Goal: Task Accomplishment & Management: Use online tool/utility

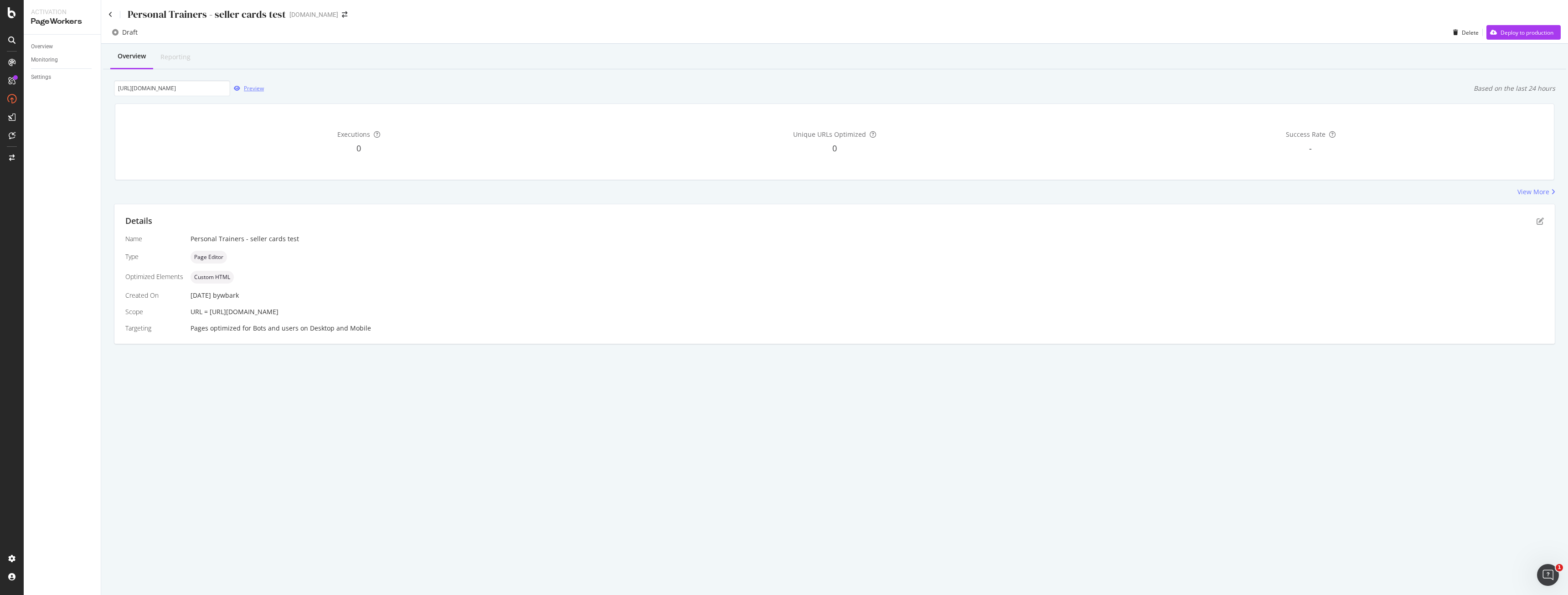
click at [248, 86] on div "Preview" at bounding box center [254, 88] width 20 height 8
click at [1538, 223] on icon "pen-to-square" at bounding box center [1540, 221] width 7 height 7
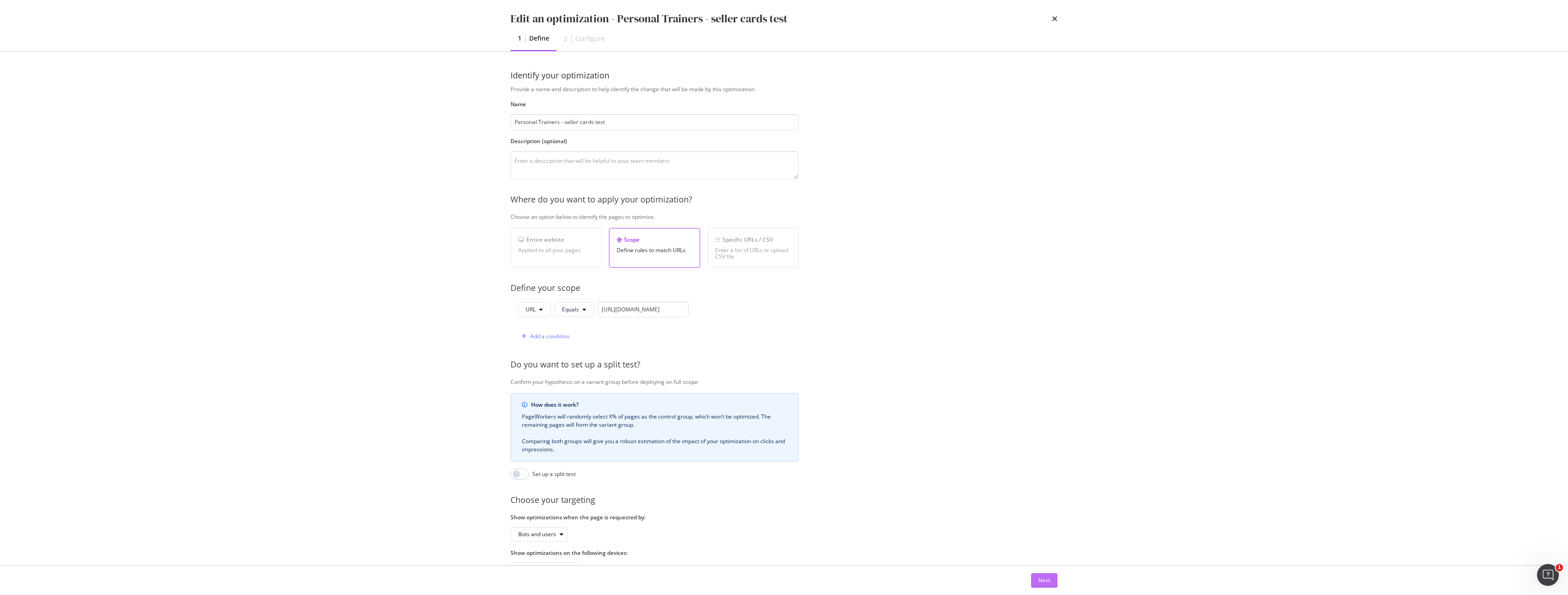
click at [1048, 581] on div "Next" at bounding box center [1044, 580] width 12 height 8
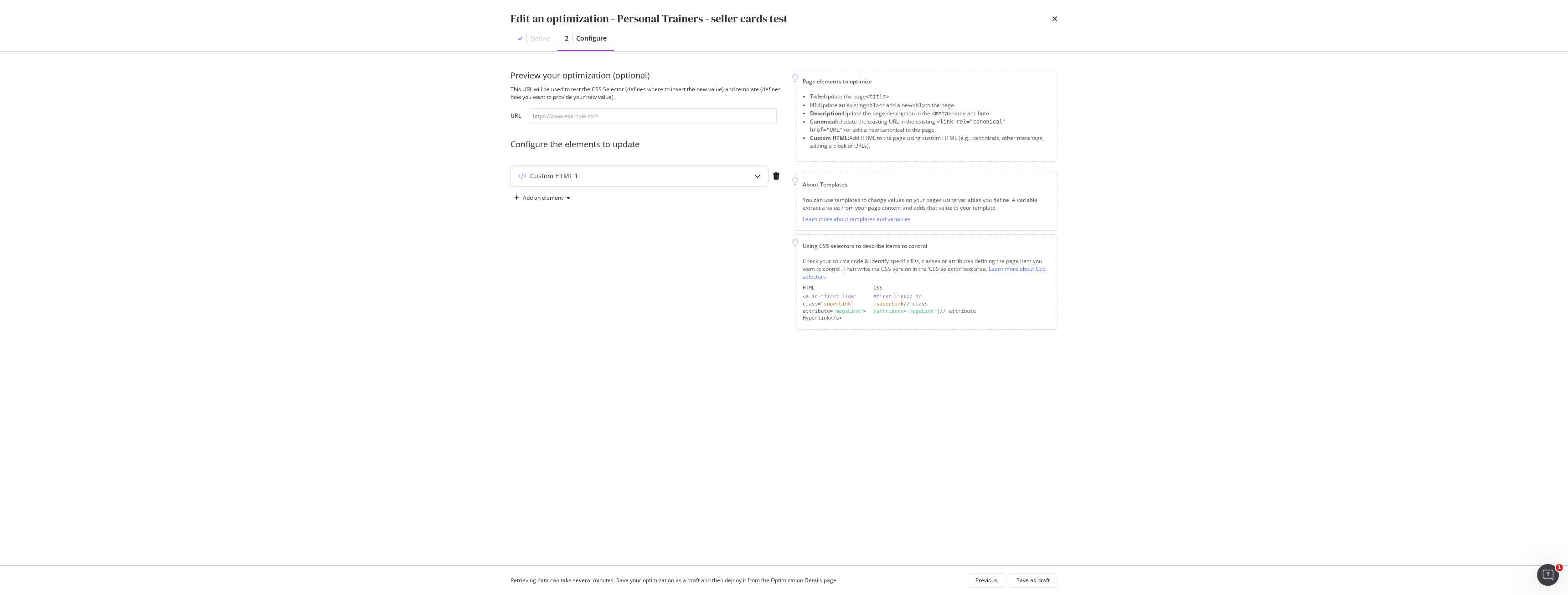
click at [643, 174] on div "Custom HTML 1" at bounding box center [621, 176] width 221 height 9
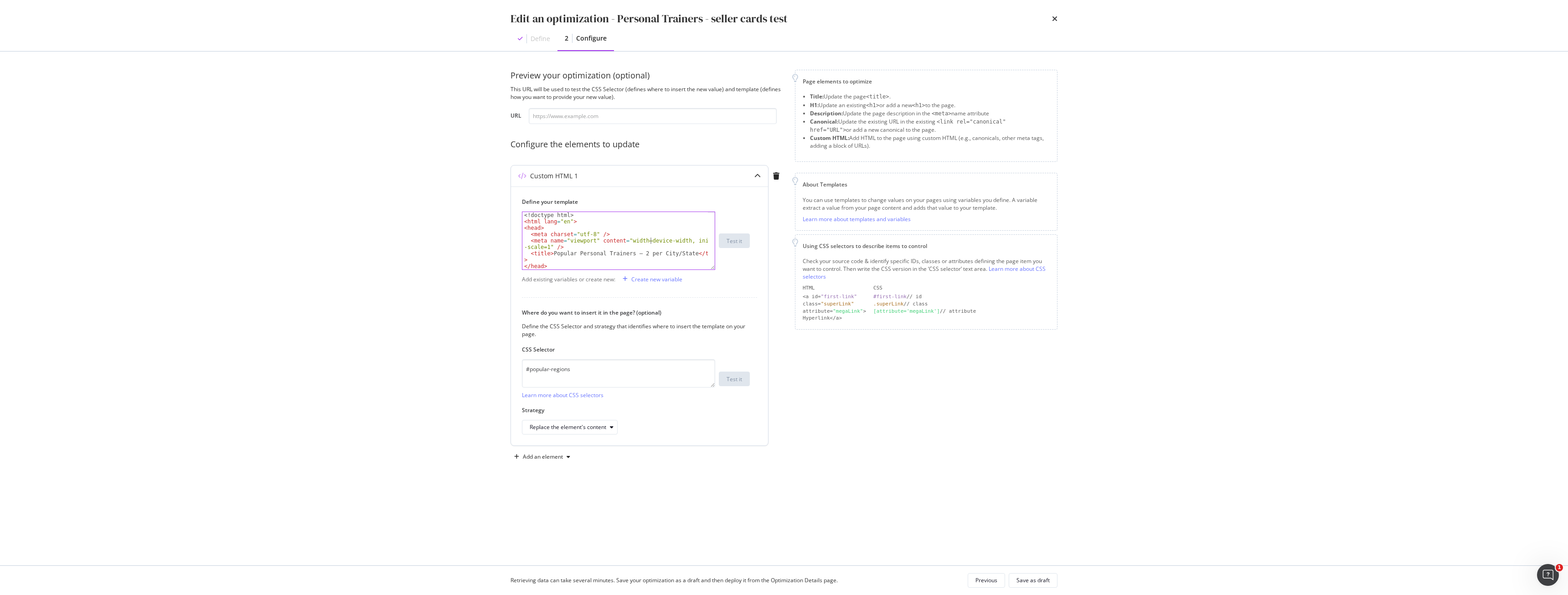
click at [649, 242] on div "<! doctype html > < html lang = "en" > < head > < meta charset = "utf-8" /> < m…" at bounding box center [615, 247] width 186 height 70
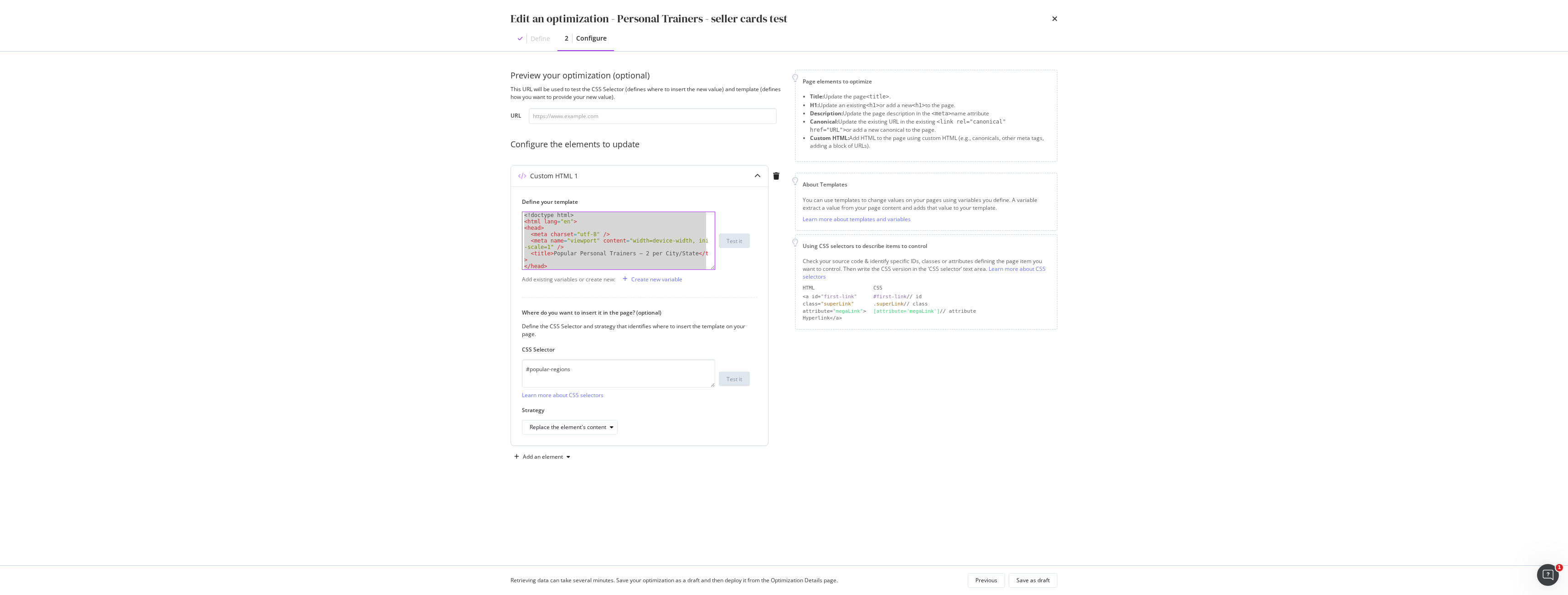
type textarea "</div> <div class="d-flex justify-content-center align-items-center directory-p…"
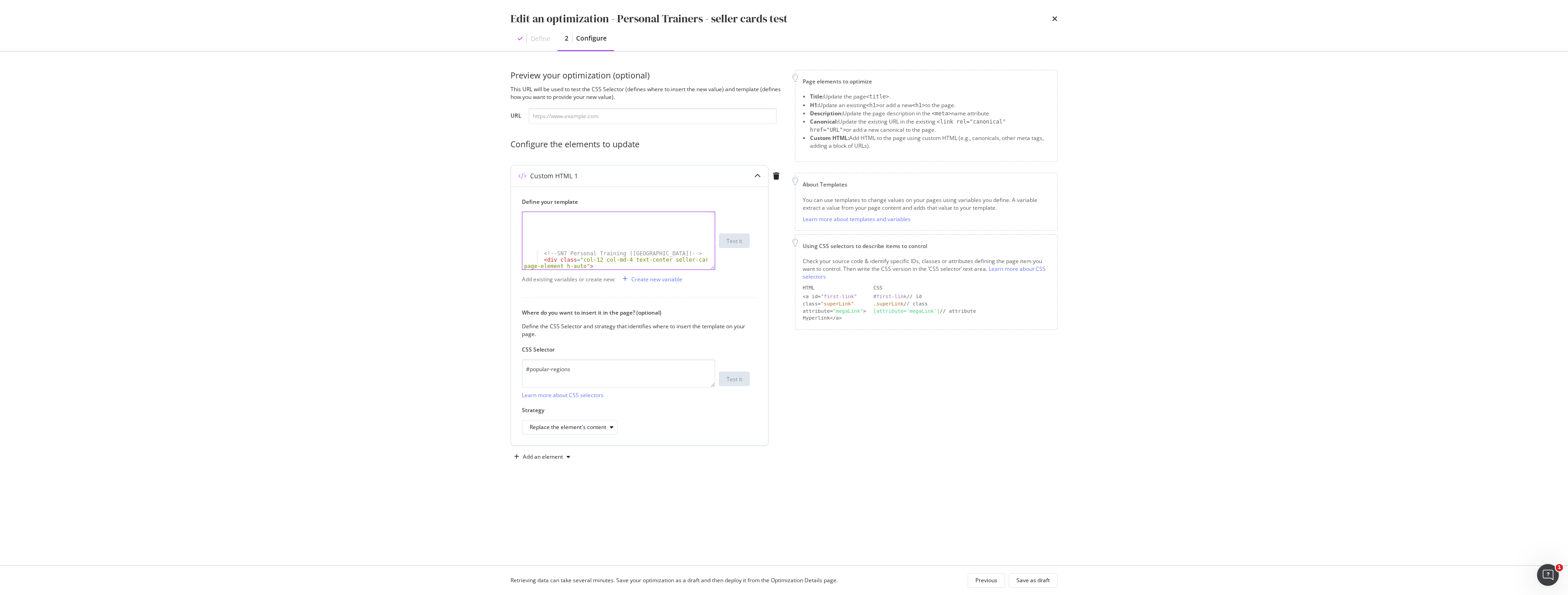
scroll to position [1264, 0]
click at [1026, 586] on div "Save as draft" at bounding box center [1033, 580] width 33 height 13
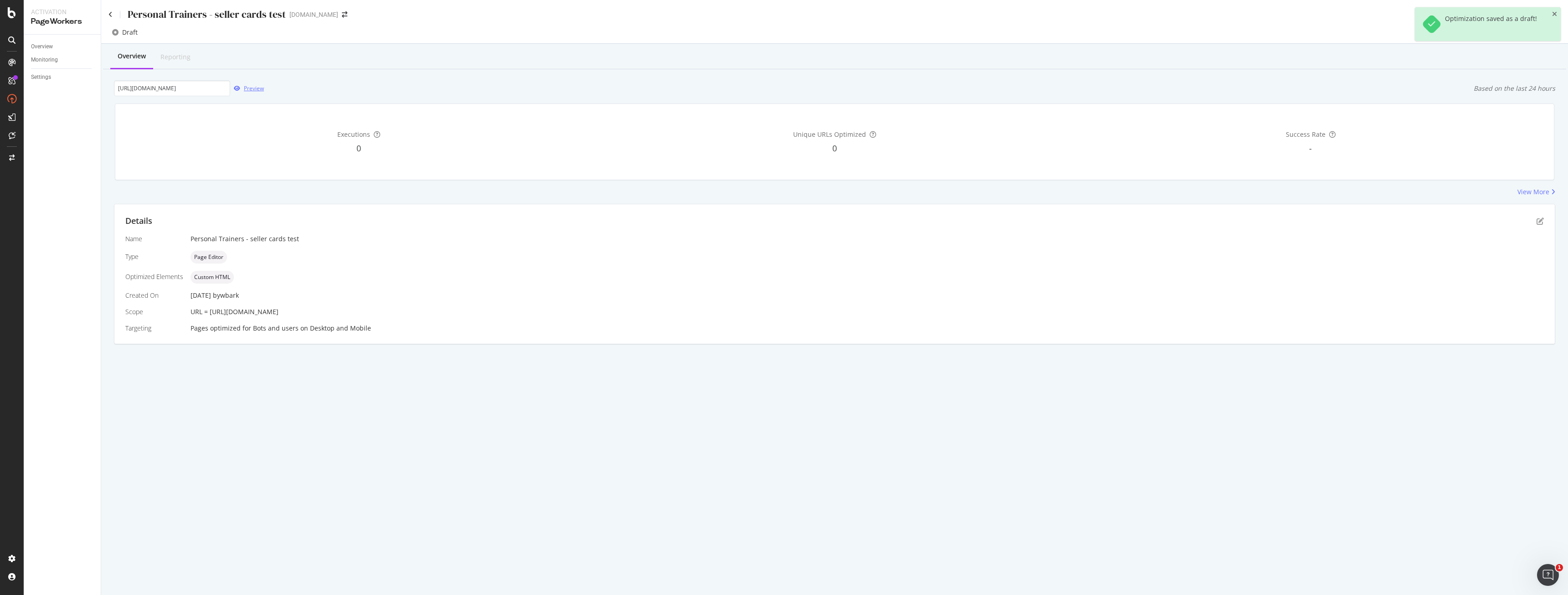
click at [261, 88] on div "Preview" at bounding box center [254, 88] width 20 height 8
click at [1539, 218] on icon "pen-to-square" at bounding box center [1540, 221] width 7 height 7
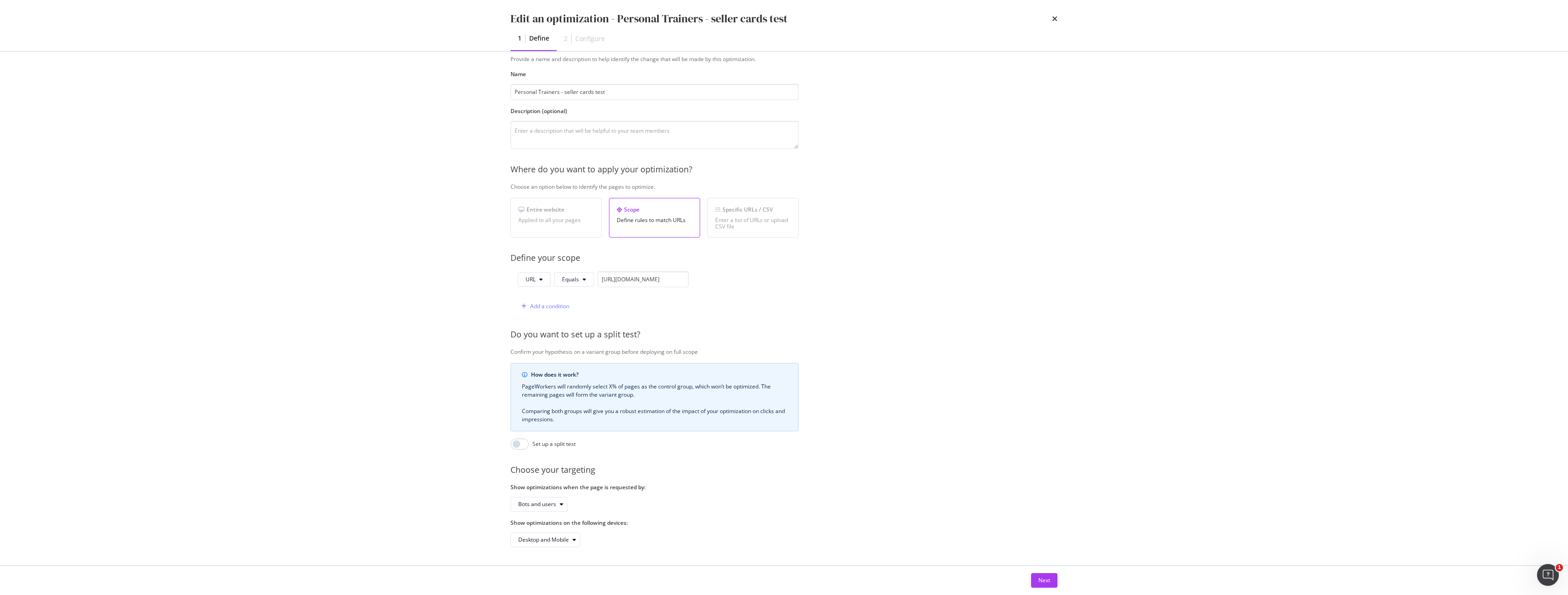
scroll to position [37, 0]
click at [1052, 588] on button "Next" at bounding box center [1044, 580] width 26 height 15
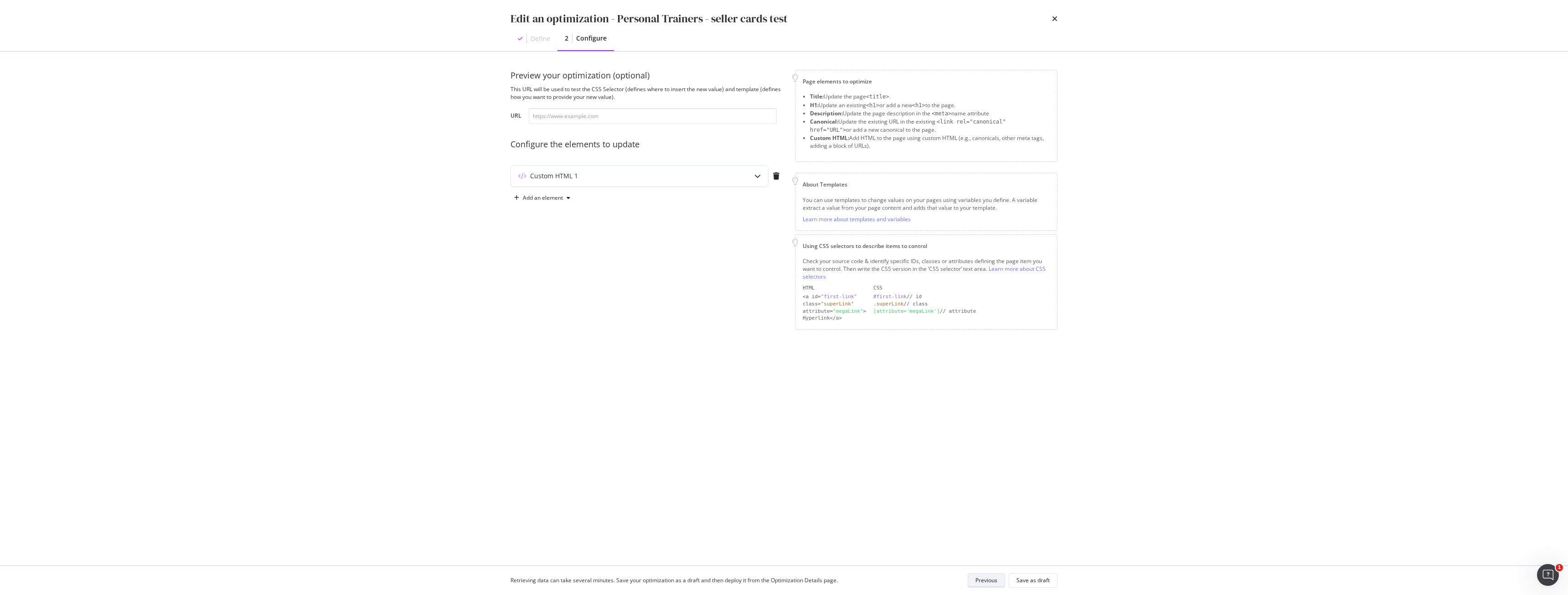
scroll to position [0, 0]
click at [607, 170] on div "Custom HTML 1" at bounding box center [639, 176] width 257 height 21
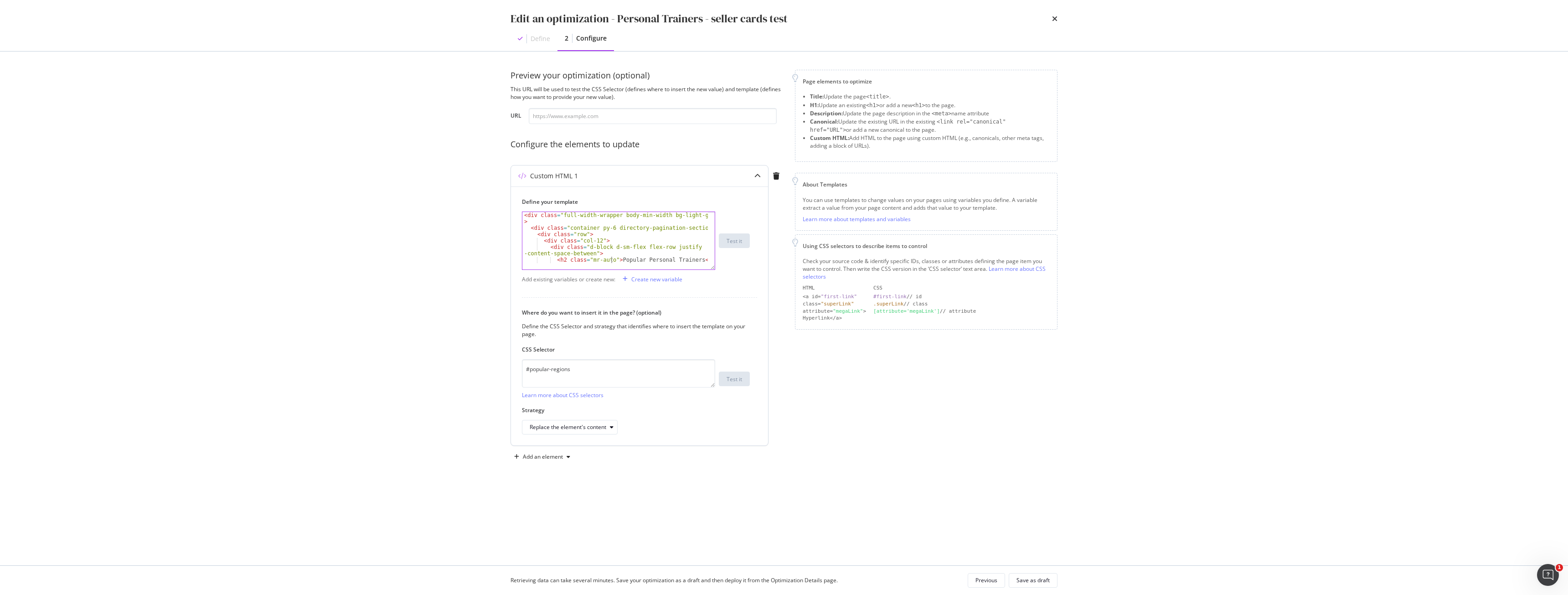
click at [612, 258] on div "< div class = "full-width-wrapper body-min-width bg-light-grey" > < div class =…" at bounding box center [615, 250] width 186 height 77
type textarea "<div class="rounded-circle avatar-image-container d-inline-block position-relat…"
click at [1048, 580] on div "Save as draft" at bounding box center [1033, 580] width 33 height 8
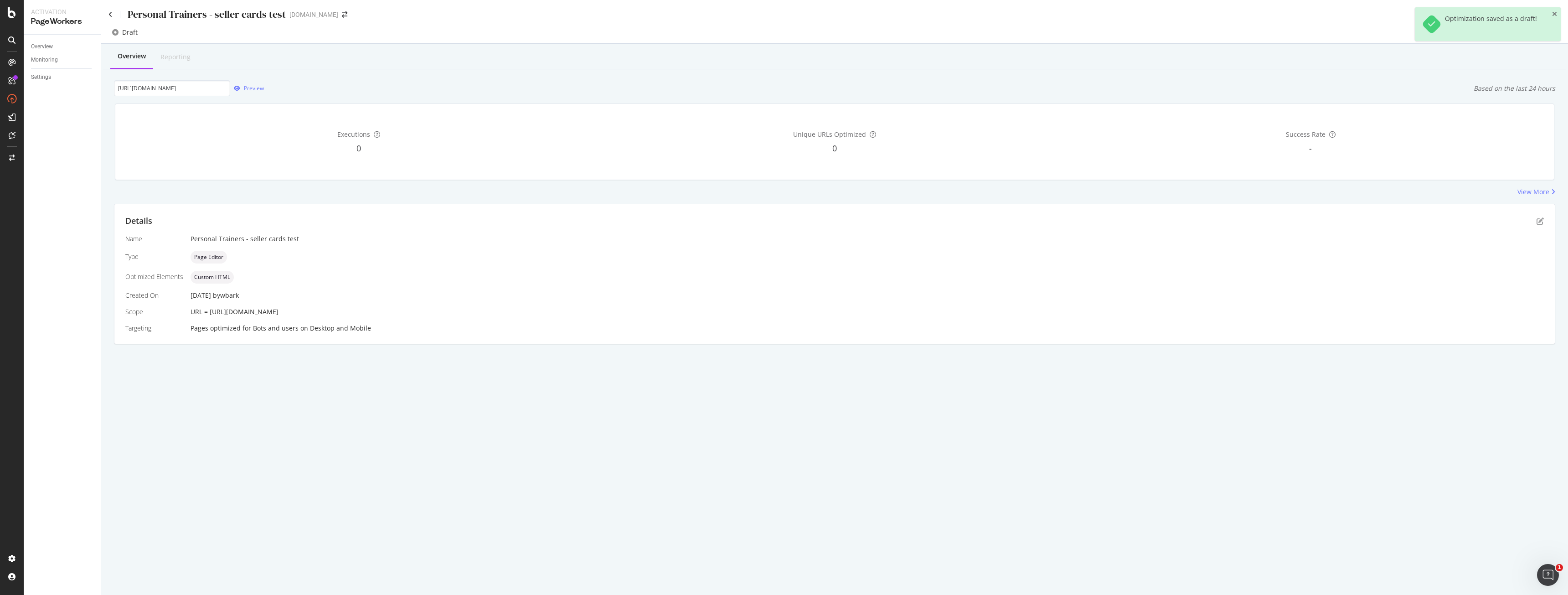
click at [243, 83] on div "Preview" at bounding box center [247, 88] width 33 height 13
click at [1537, 219] on icon "pen-to-square" at bounding box center [1540, 221] width 7 height 7
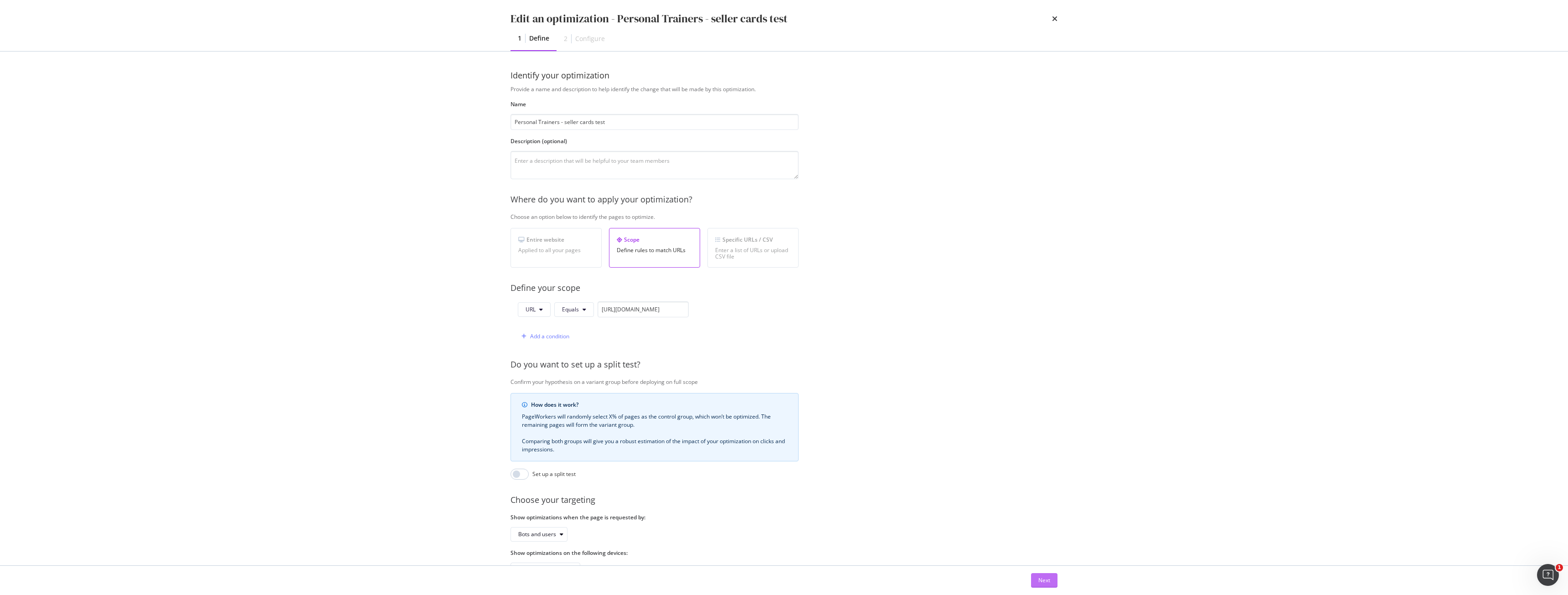
click at [1055, 582] on button "Next" at bounding box center [1044, 580] width 26 height 15
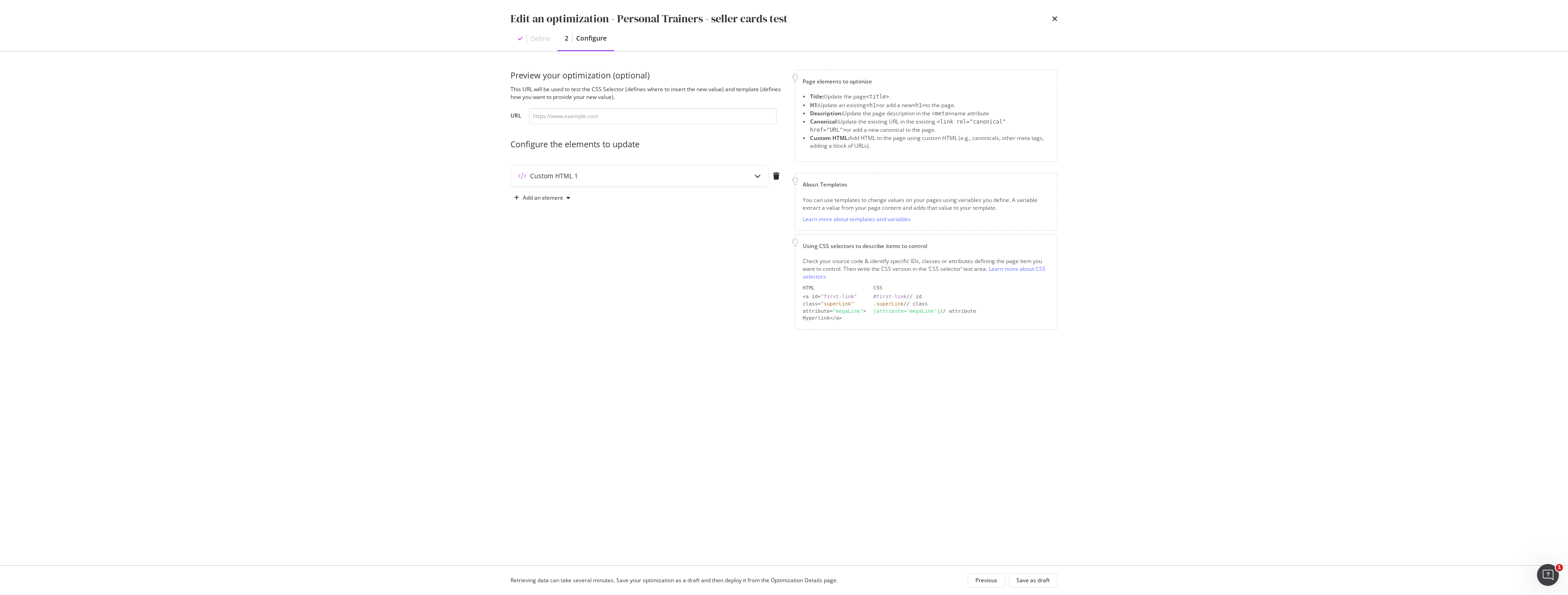
click at [661, 187] on div "Custom HTML 1" at bounding box center [647, 178] width 273 height 26
click at [659, 180] on div "Custom HTML 1" at bounding box center [621, 176] width 221 height 9
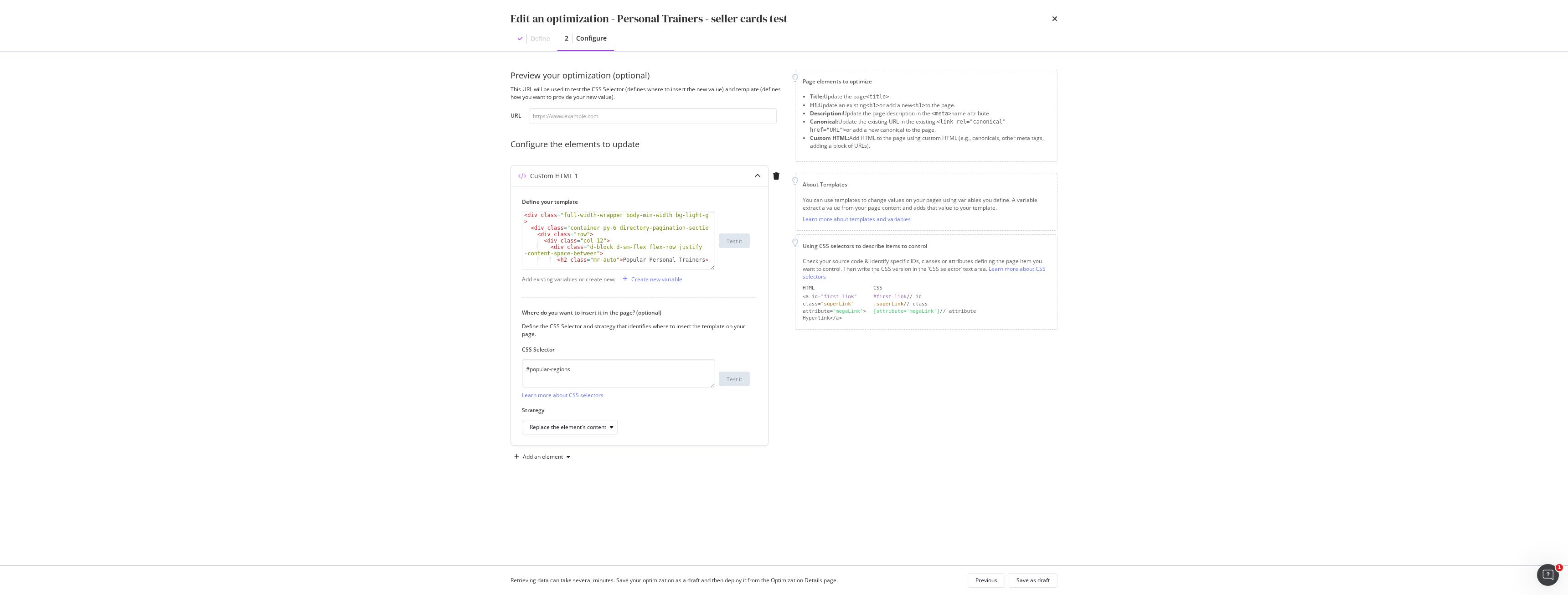
click at [664, 226] on div "< div class = "full-width-wrapper body-min-width bg-light-grey" > < div class =…" at bounding box center [615, 250] width 186 height 77
type textarea "</div>"
paste textarea "<g id="Side--69126"
type textarea "<g id="Side--69126"
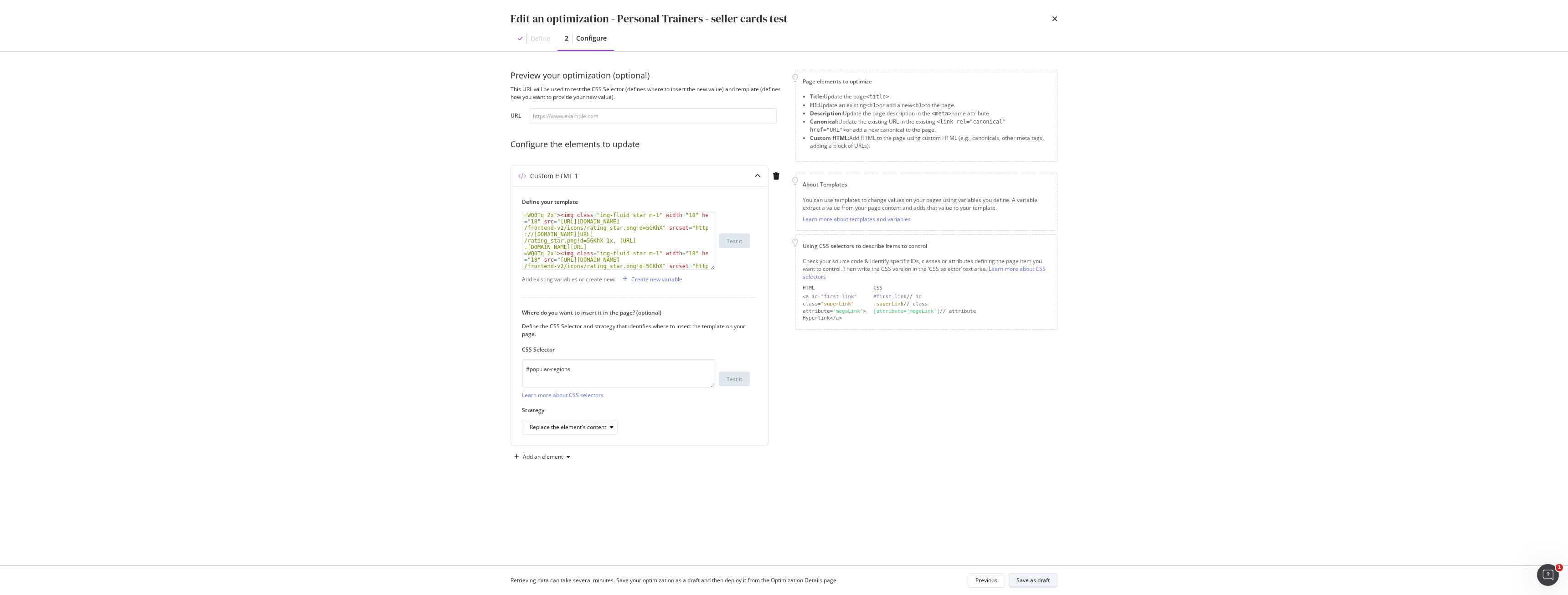
click at [1026, 582] on div "Save as draft" at bounding box center [1033, 580] width 33 height 8
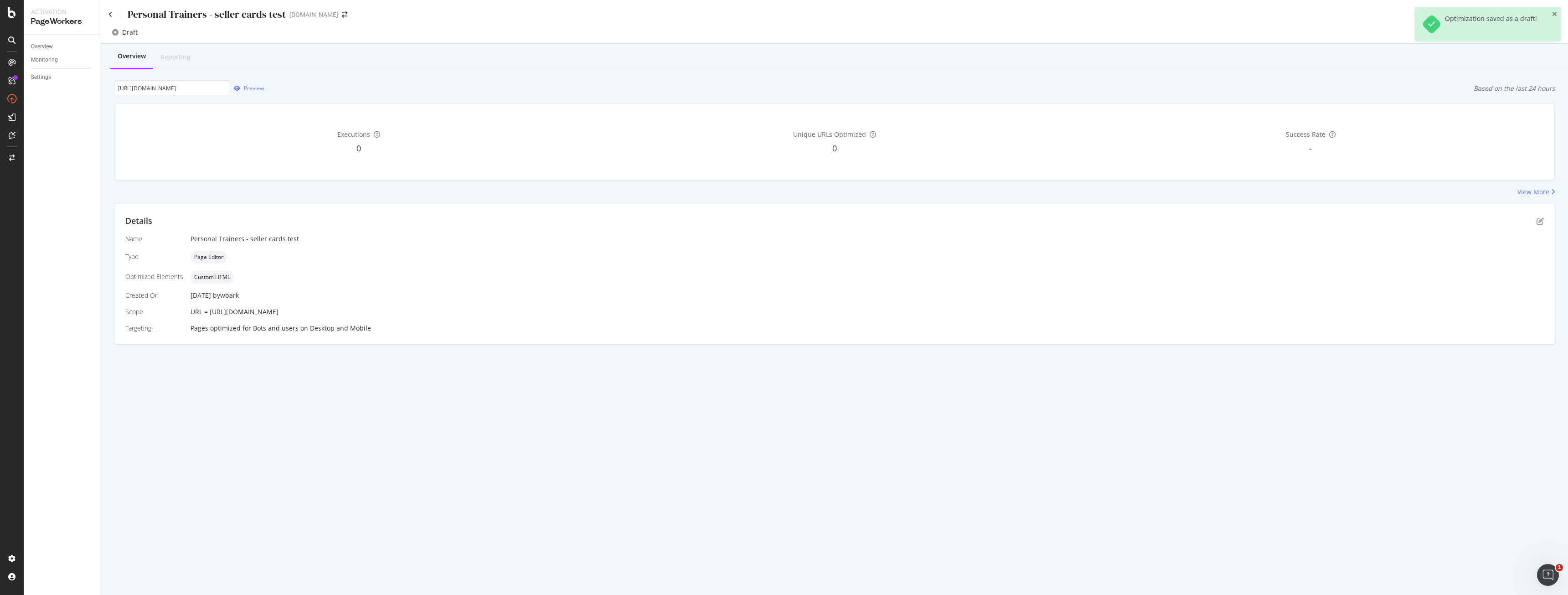
click at [261, 85] on div "Preview" at bounding box center [254, 88] width 20 height 8
click at [1540, 225] on div "Details" at bounding box center [835, 220] width 1418 height 12
click at [1541, 224] on icon "pen-to-square" at bounding box center [1540, 221] width 7 height 7
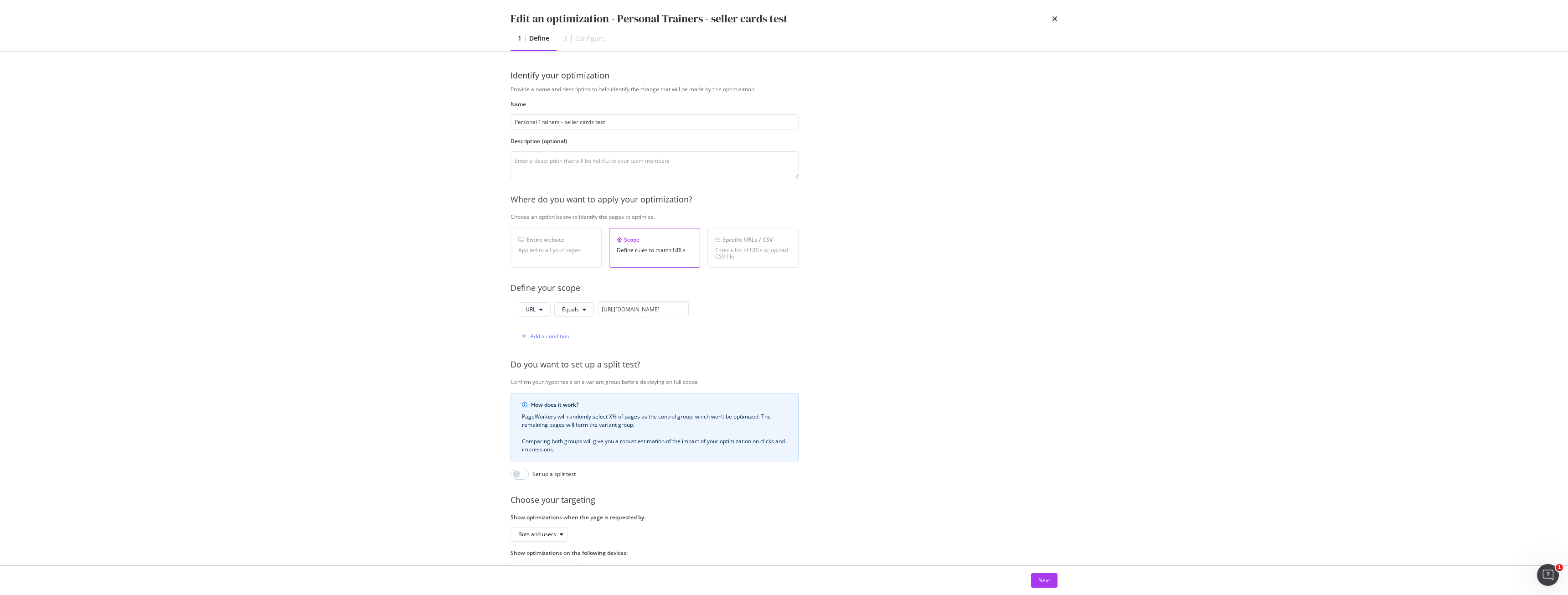
click at [1057, 585] on div "Next" at bounding box center [784, 580] width 584 height 29
click at [1054, 586] on button "Next" at bounding box center [1044, 580] width 26 height 15
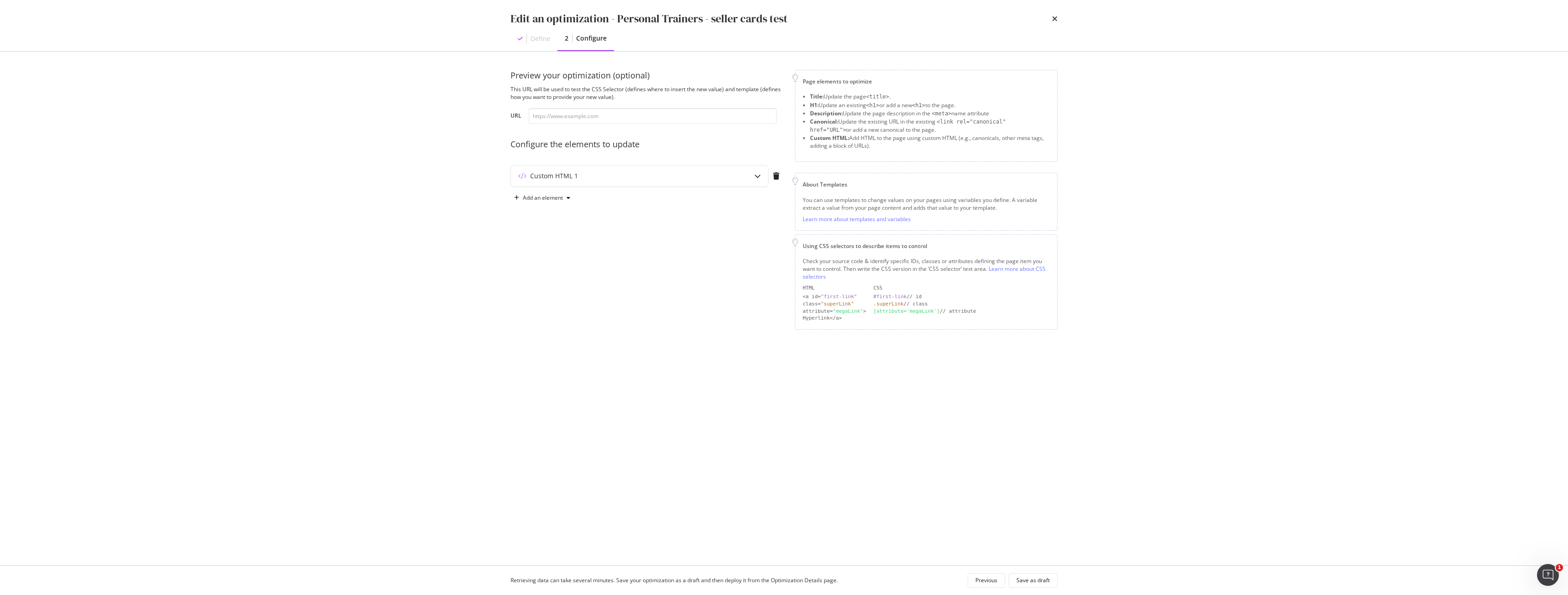
click at [684, 159] on div "Preview your optimization (optional) This URL will be used to test the CSS Sele…" at bounding box center [647, 200] width 273 height 260
click at [678, 175] on div "Custom HTML 1" at bounding box center [621, 176] width 221 height 9
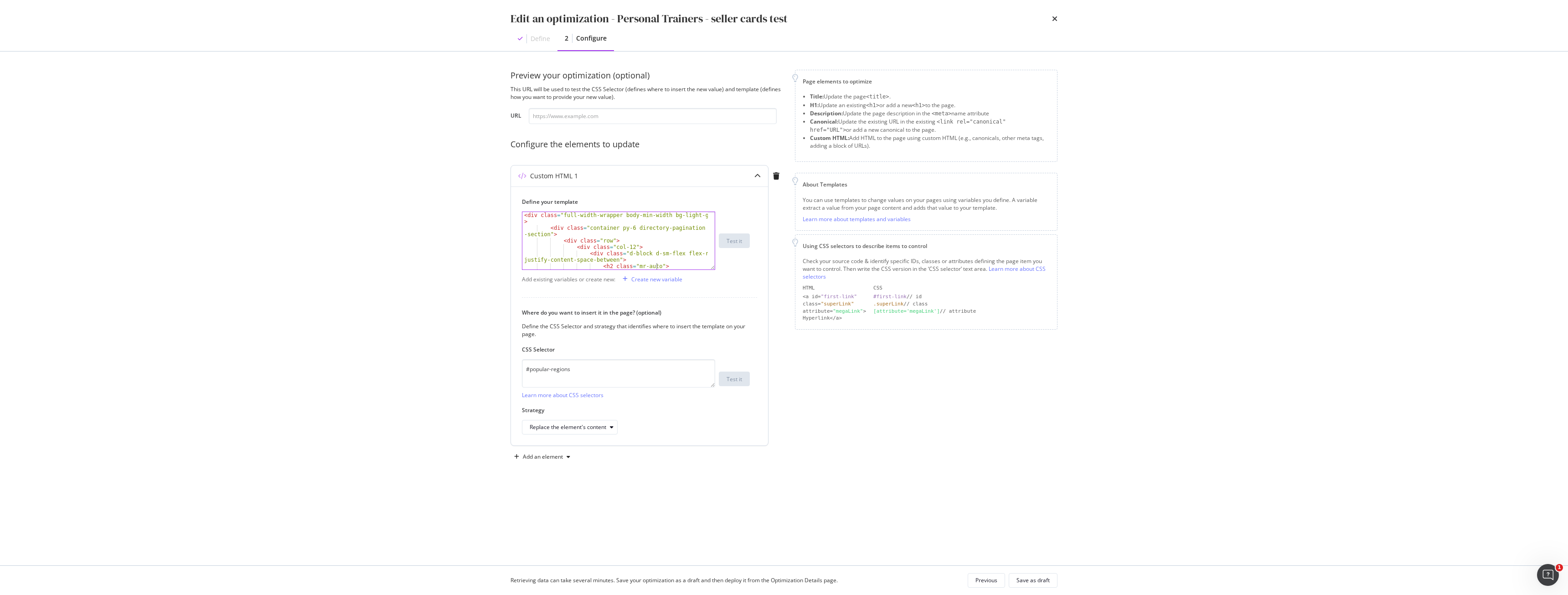
click at [667, 264] on div "< div class = "full-width-wrapper body-min-width bg-light-grey" > < div class =…" at bounding box center [615, 250] width 186 height 77
type textarea "<g id="Profile---Public-Copy-9-691262817" transform="translate(-120.000000, -81…"
click at [1046, 582] on div "Save as draft" at bounding box center [1033, 580] width 33 height 8
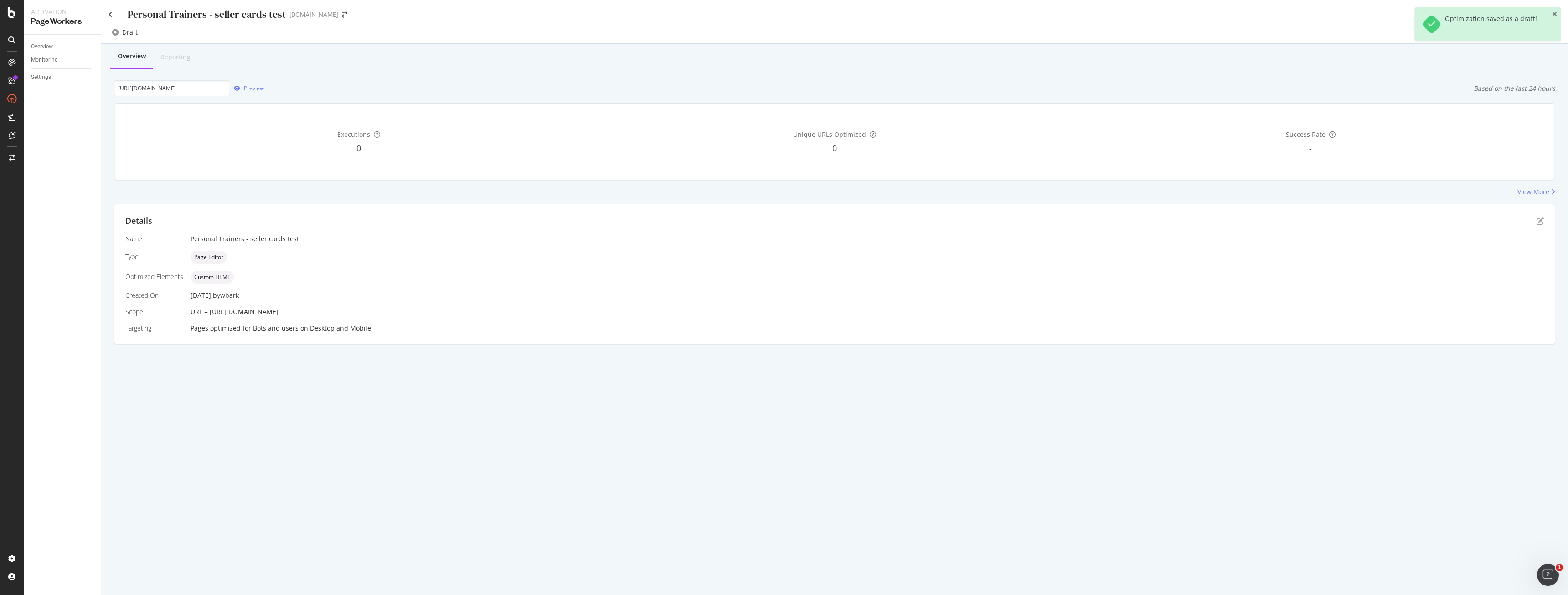
click at [239, 88] on icon "button" at bounding box center [237, 88] width 6 height 5
click at [303, 177] on div "Executions 0 Unique URLs Optimized 0 Success Rate -" at bounding box center [834, 142] width 1438 height 76
click at [1538, 224] on icon "pen-to-square" at bounding box center [1540, 221] width 7 height 7
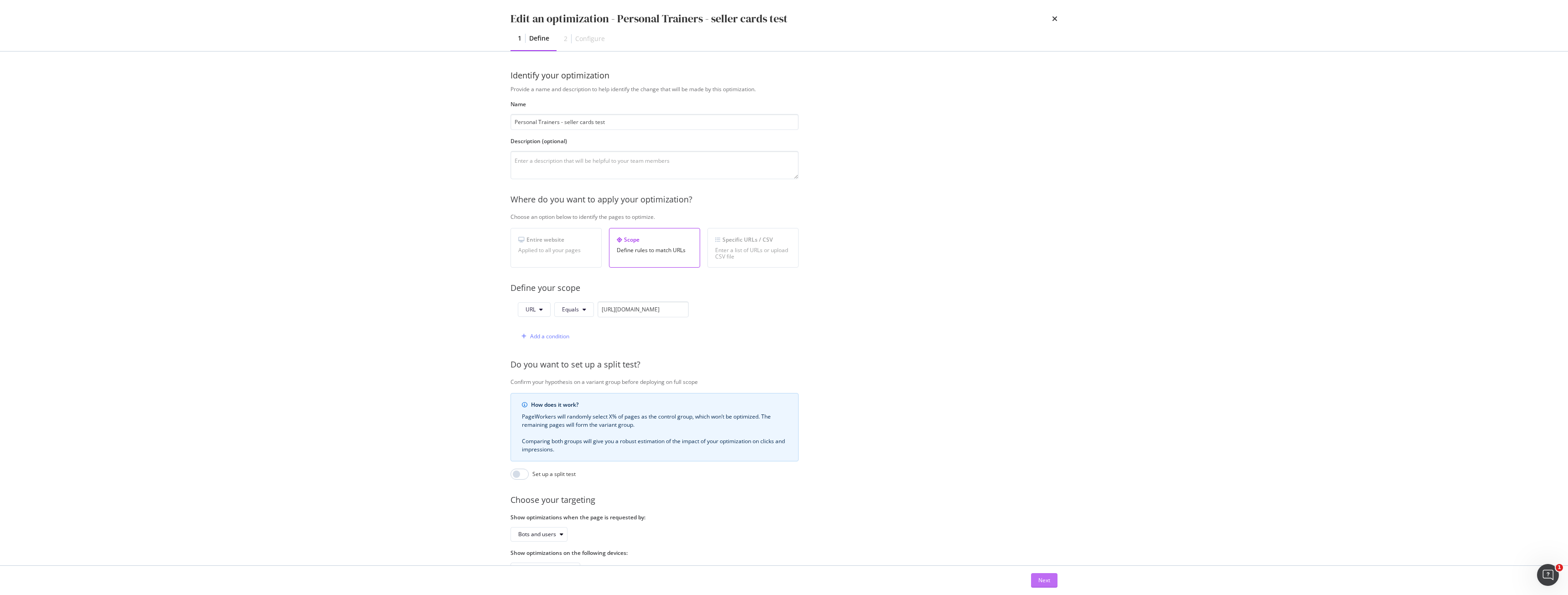
click at [1047, 586] on div "Next" at bounding box center [1044, 580] width 12 height 13
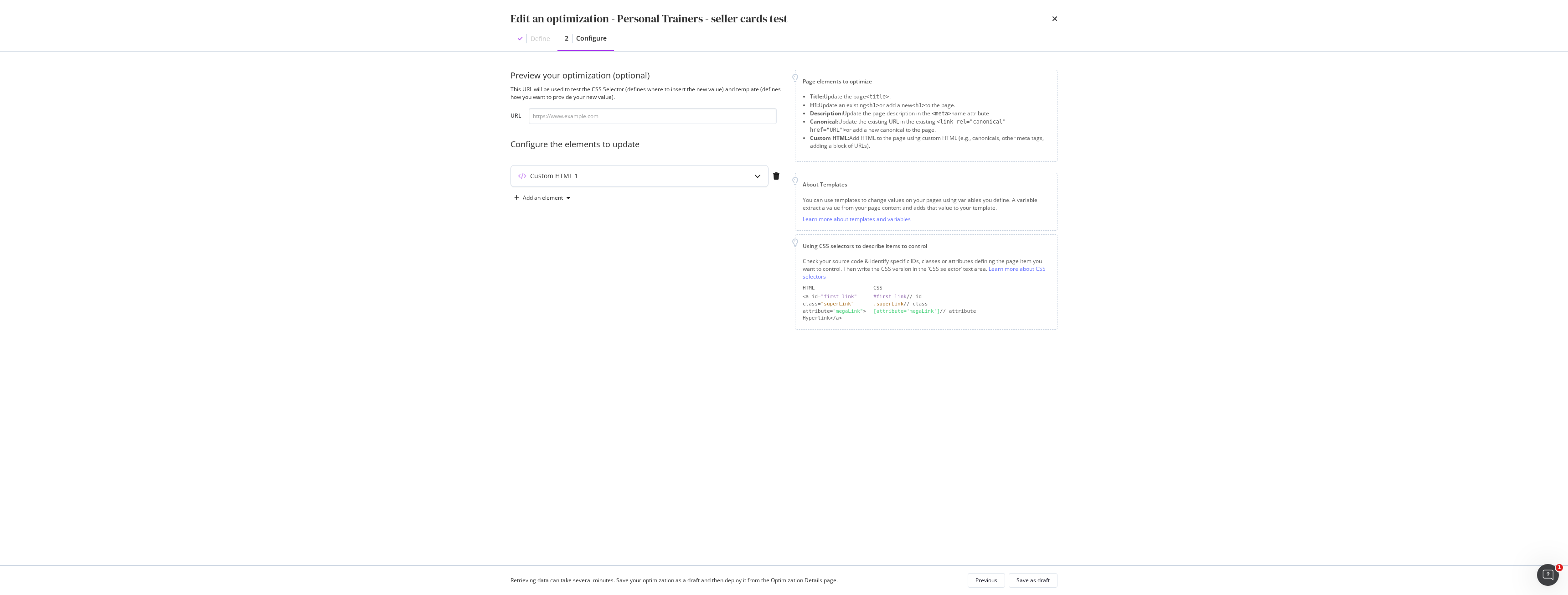
click at [596, 185] on div "Custom HTML 1" at bounding box center [639, 176] width 257 height 21
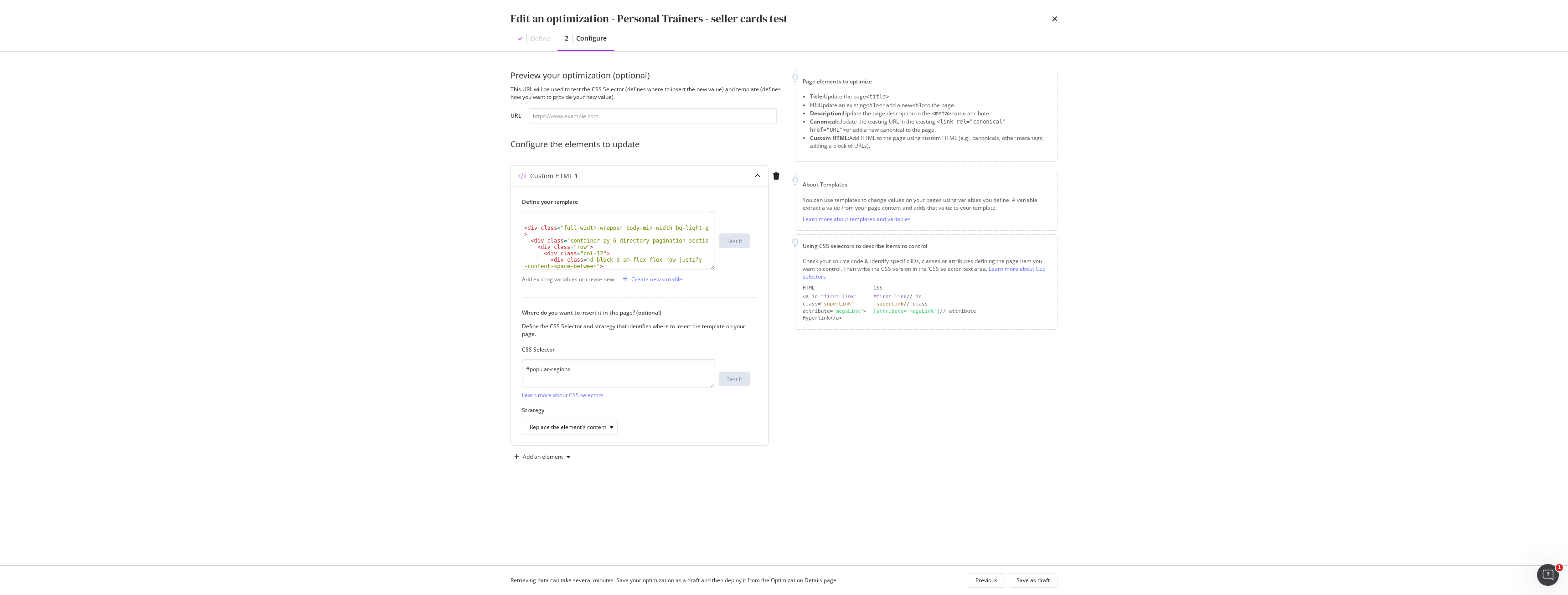
click at [607, 229] on div "< div class = "full-width-wrapper body-min-width bg-light-grey" > < div class =…" at bounding box center [615, 247] width 186 height 70
type textarea "</div>"
paste textarea "</div>"
type textarea "</div>"
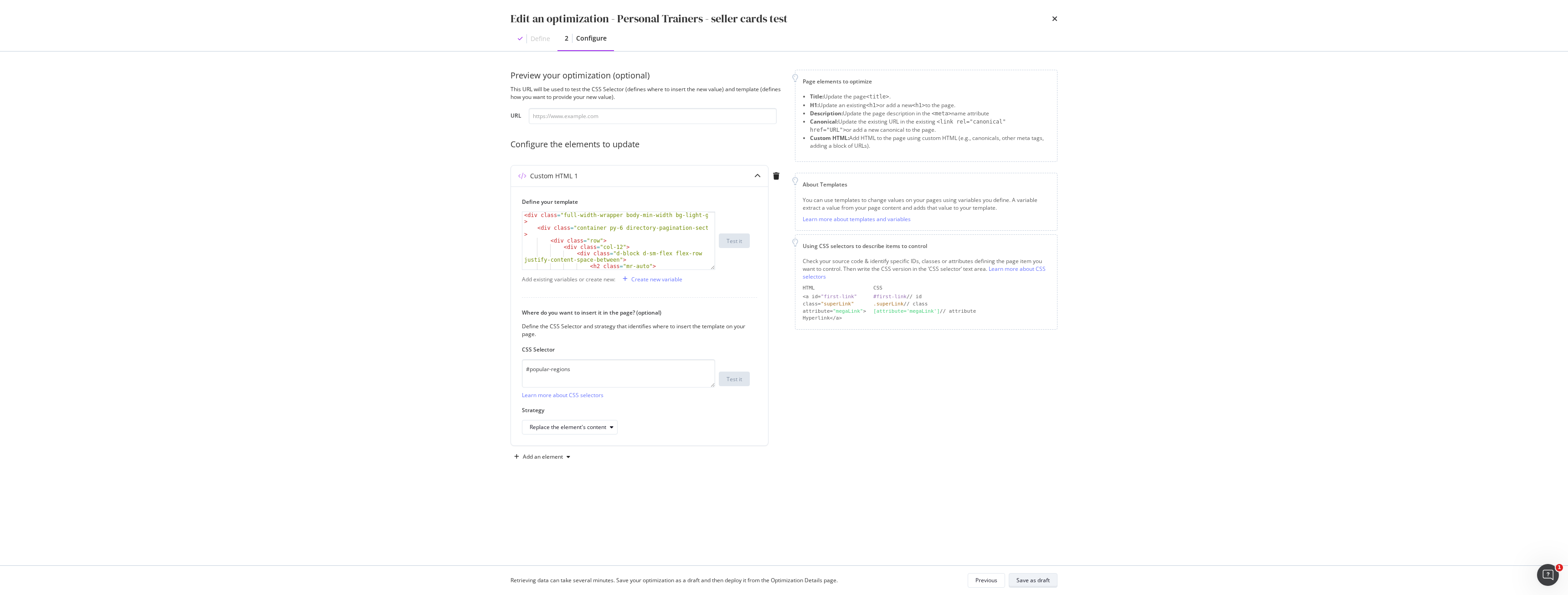
click at [1039, 575] on div "Save as draft" at bounding box center [1033, 580] width 33 height 13
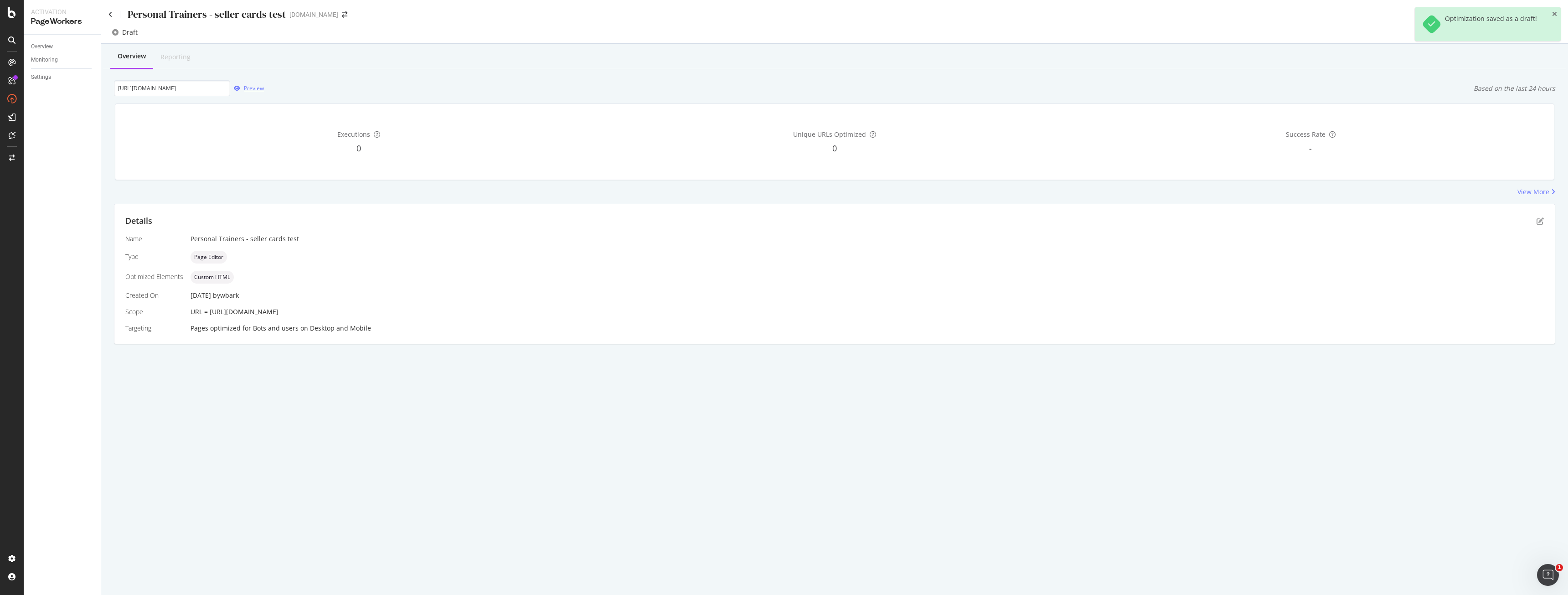
click at [247, 85] on div "Preview" at bounding box center [254, 88] width 20 height 8
click at [1540, 220] on icon "pen-to-square" at bounding box center [1540, 221] width 7 height 7
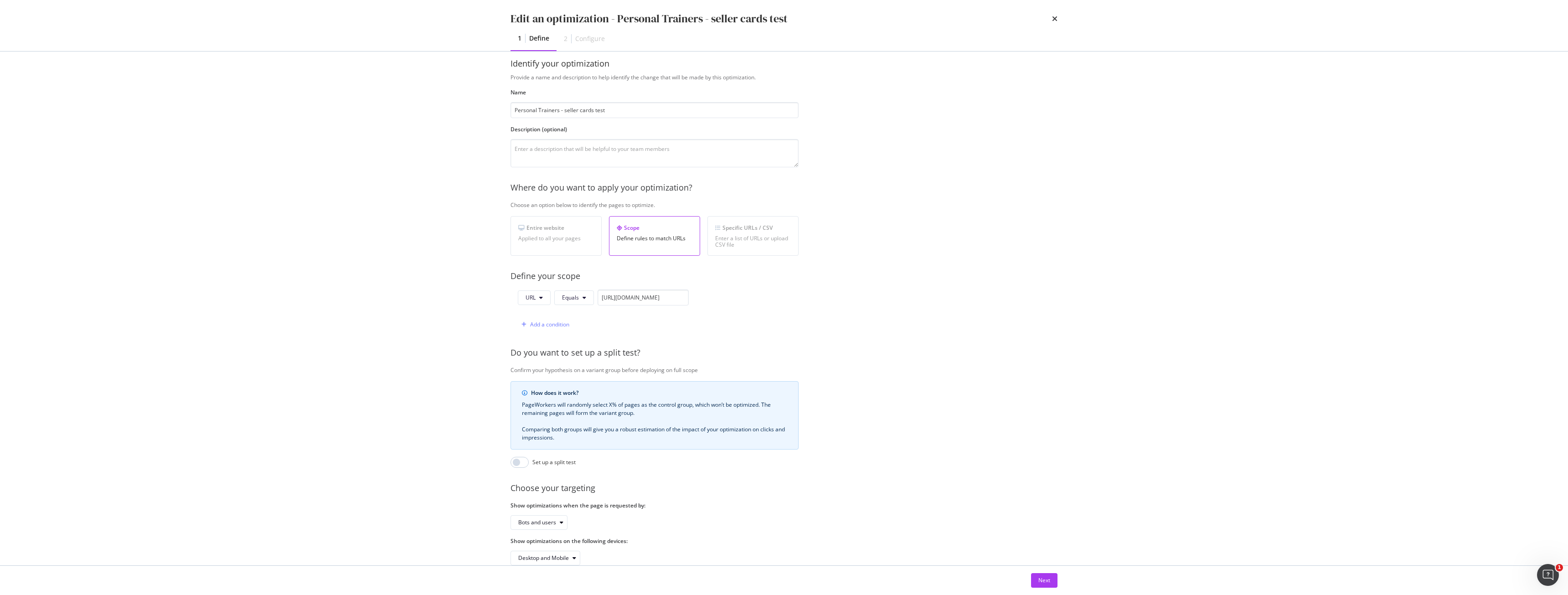
scroll to position [37, 0]
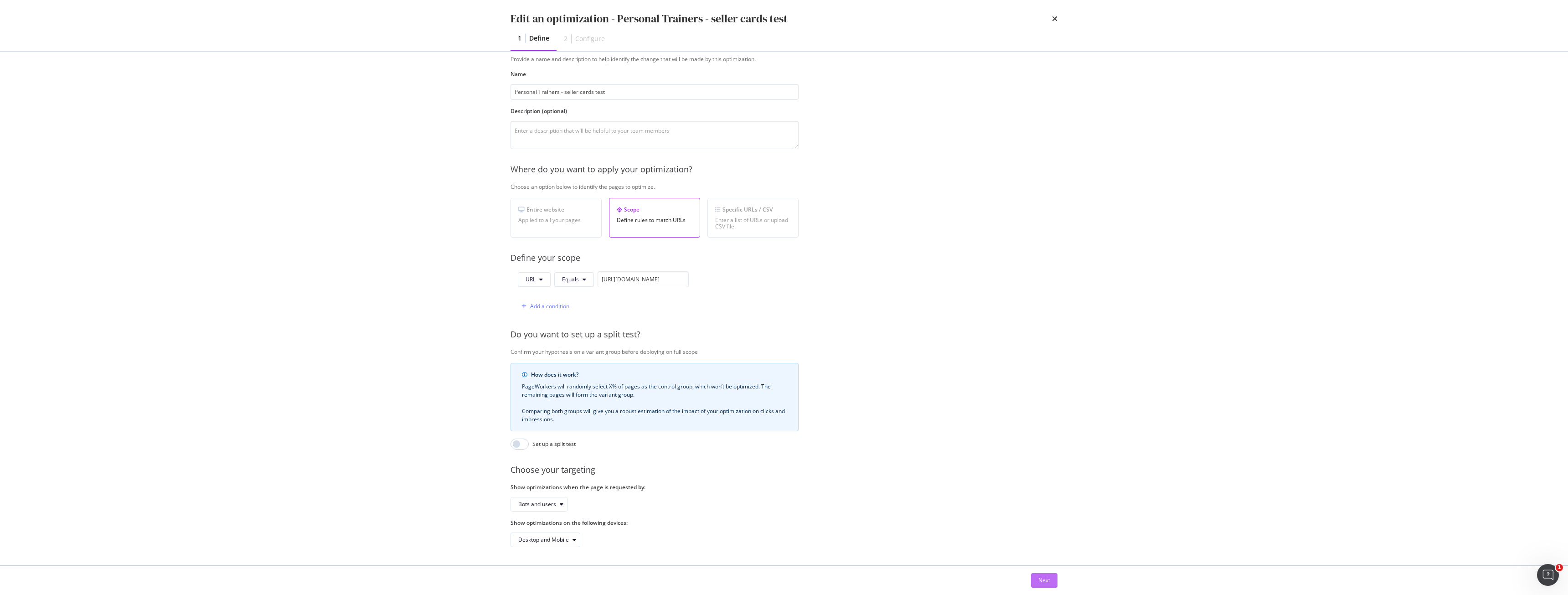
click at [1037, 575] on button "Next" at bounding box center [1044, 580] width 26 height 15
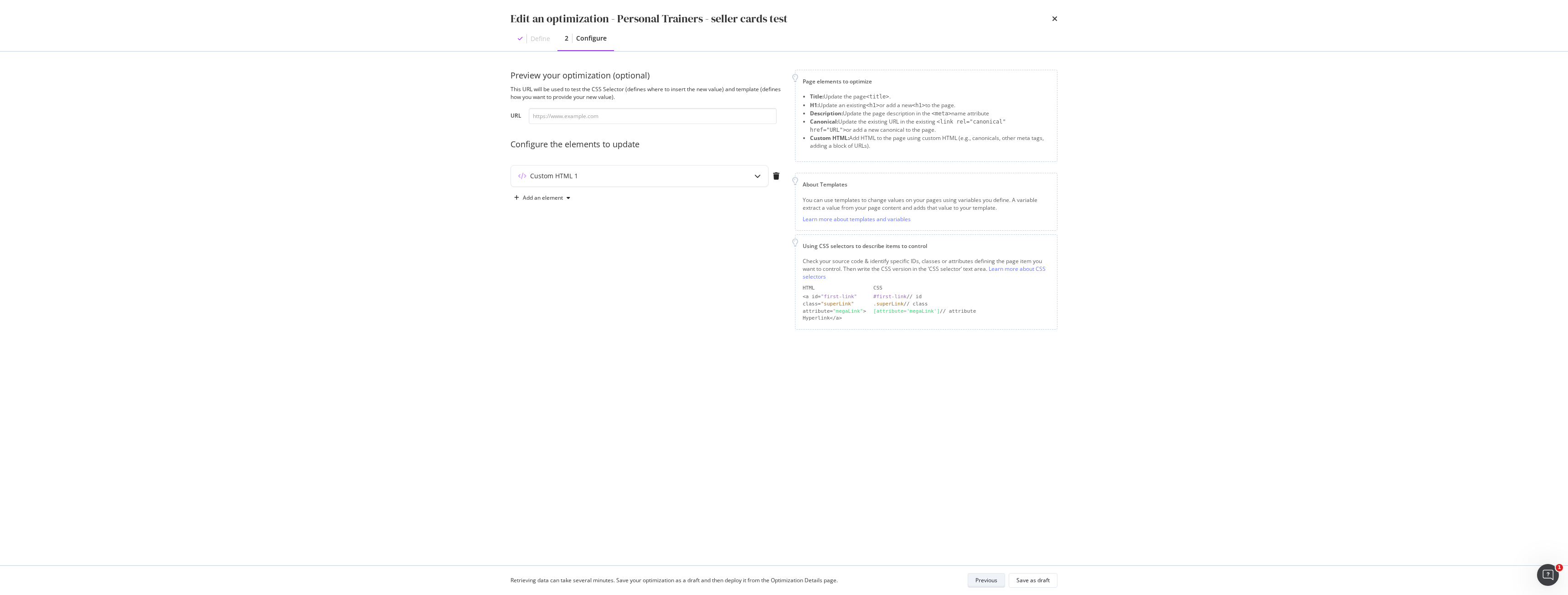
scroll to position [0, 0]
click at [611, 160] on div "Preview your optimization (optional) This URL will be used to test the CSS Sele…" at bounding box center [647, 200] width 273 height 260
click at [600, 172] on div "Custom HTML 1" at bounding box center [621, 176] width 221 height 9
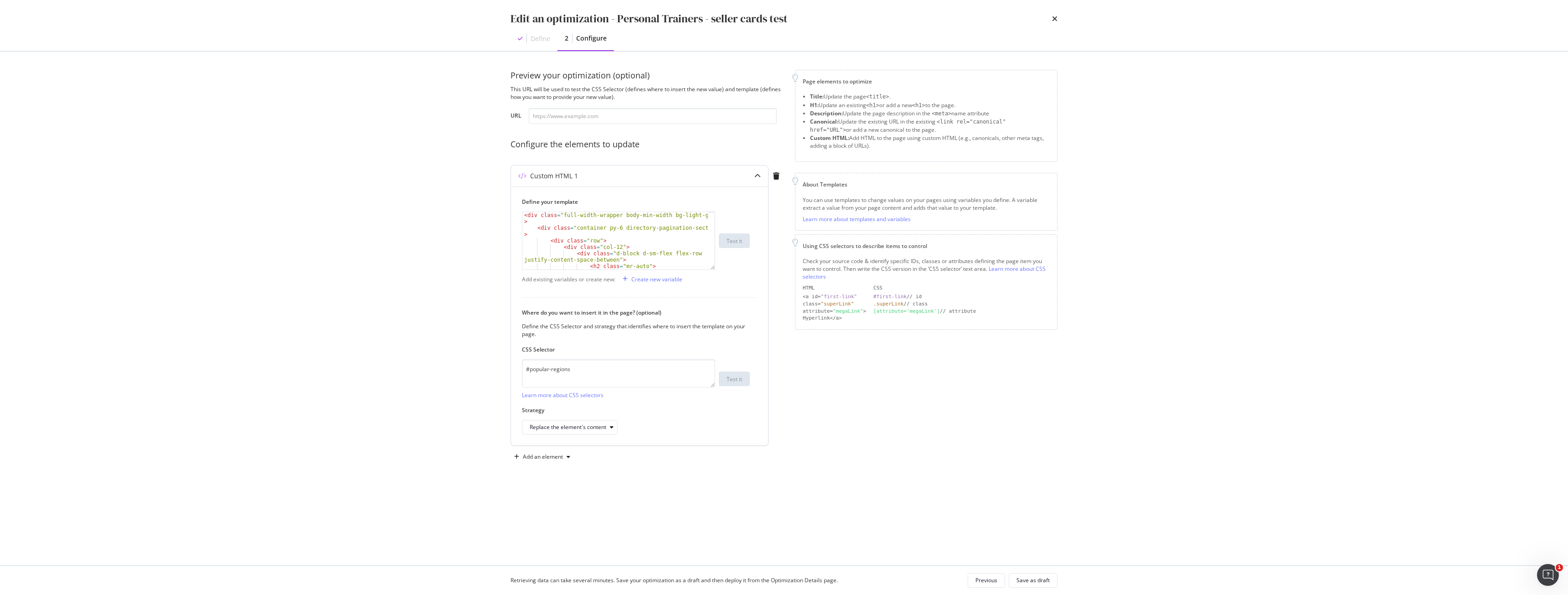
click at [593, 233] on div "< div class = "full-width-wrapper body-min-width bg-light-grey" > < div class =…" at bounding box center [615, 250] width 186 height 77
type textarea "</div> </div>"
click at [1065, 577] on div "Retrieving data can take several minutes. Save your optimization as a draft and…" at bounding box center [784, 580] width 584 height 29
click at [1052, 579] on button "Save as draft" at bounding box center [1033, 580] width 49 height 15
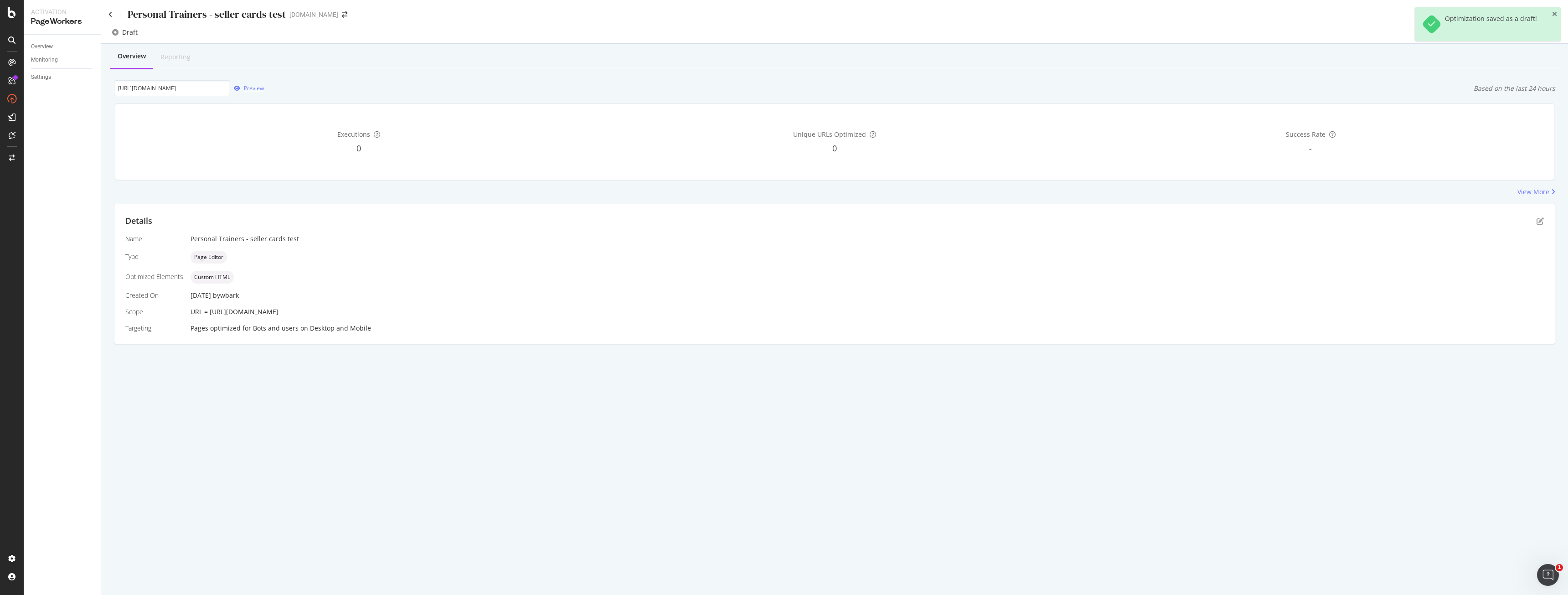
click at [251, 89] on div "Preview" at bounding box center [254, 88] width 20 height 8
click at [1538, 220] on icon "pen-to-square" at bounding box center [1540, 221] width 7 height 7
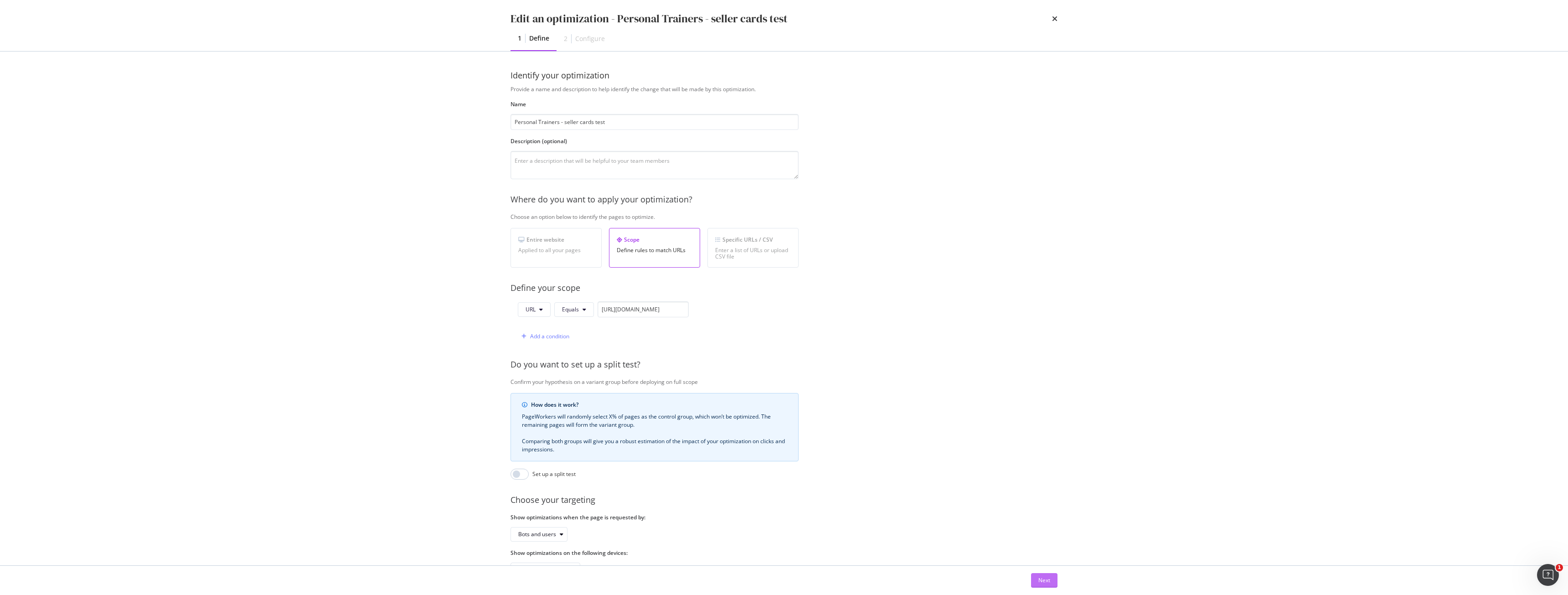
click at [1045, 580] on div "Next" at bounding box center [1044, 580] width 12 height 8
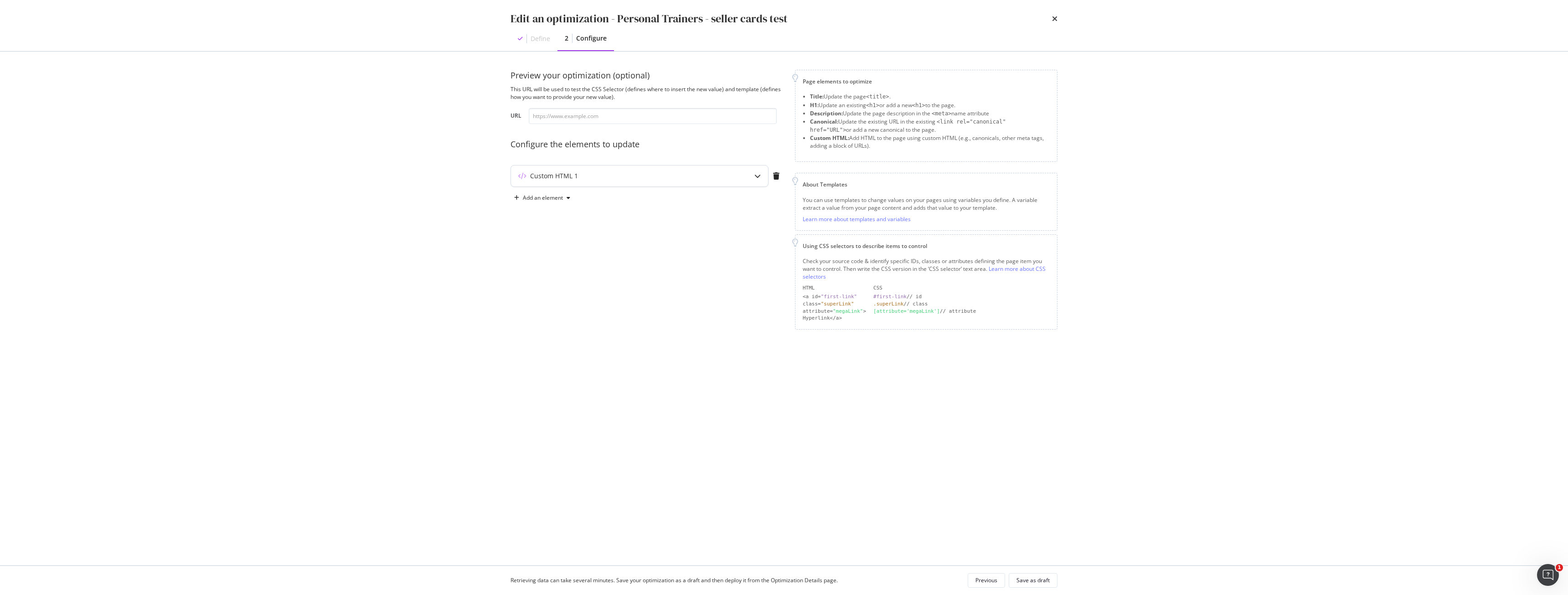
click at [645, 168] on div "Custom HTML 1" at bounding box center [639, 176] width 257 height 21
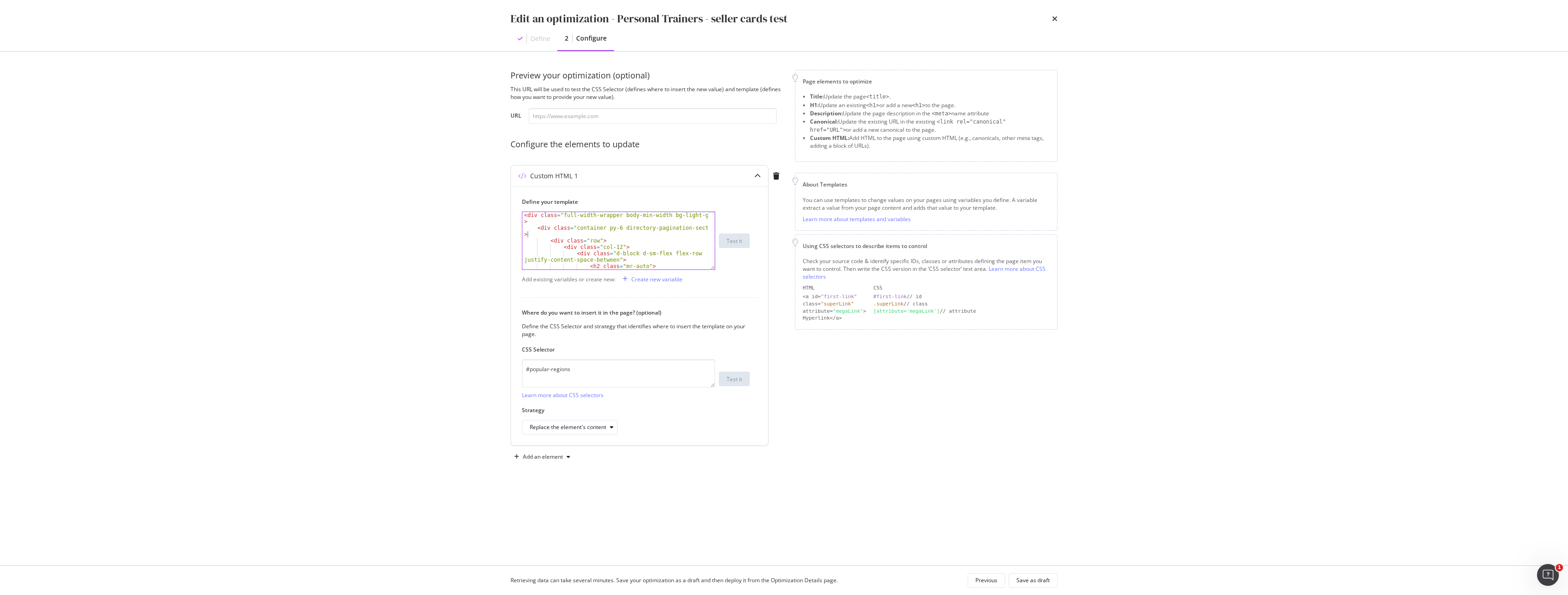
type textarea "<div class="container py-6 directory-pagination-section">"
click at [628, 235] on div "< div class = "full-width-wrapper body-min-width bg-light-grey" > < div class =…" at bounding box center [615, 250] width 186 height 77
paste textarea "</div>"
type textarea "</div>"
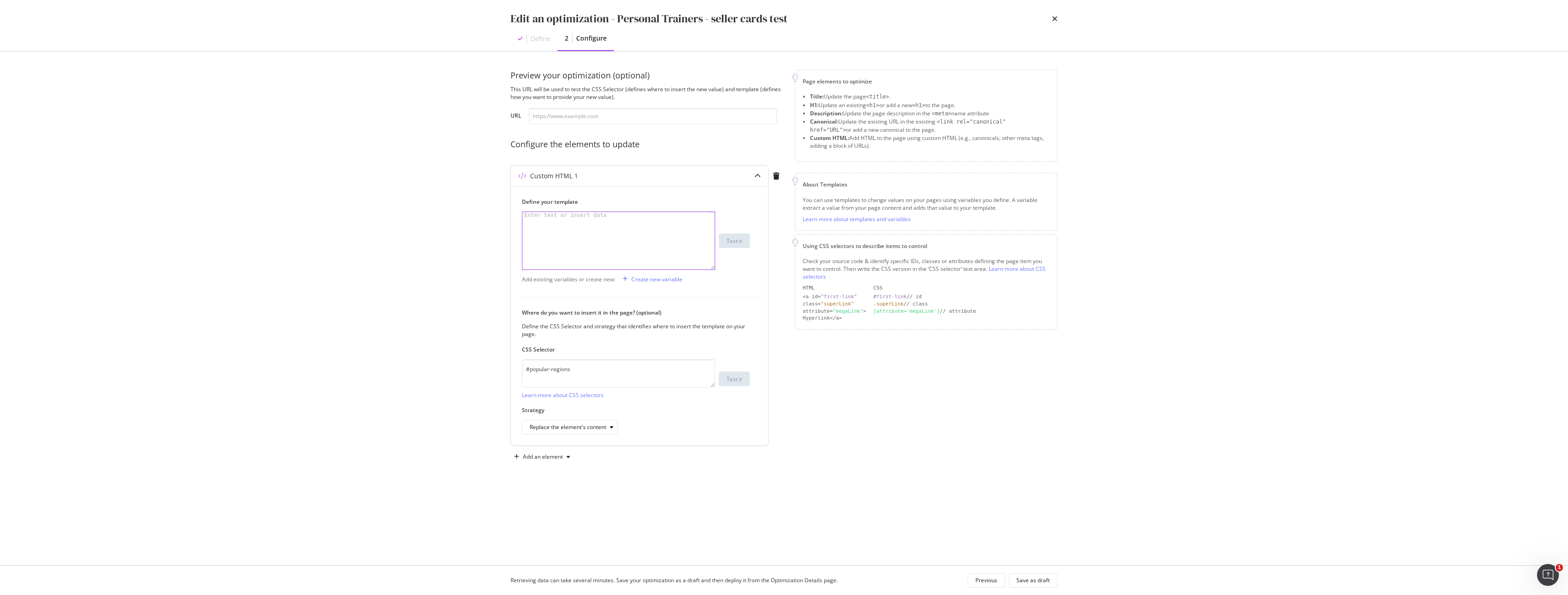
scroll to position [7572, 0]
click at [1048, 583] on div "Save as draft" at bounding box center [1033, 580] width 33 height 8
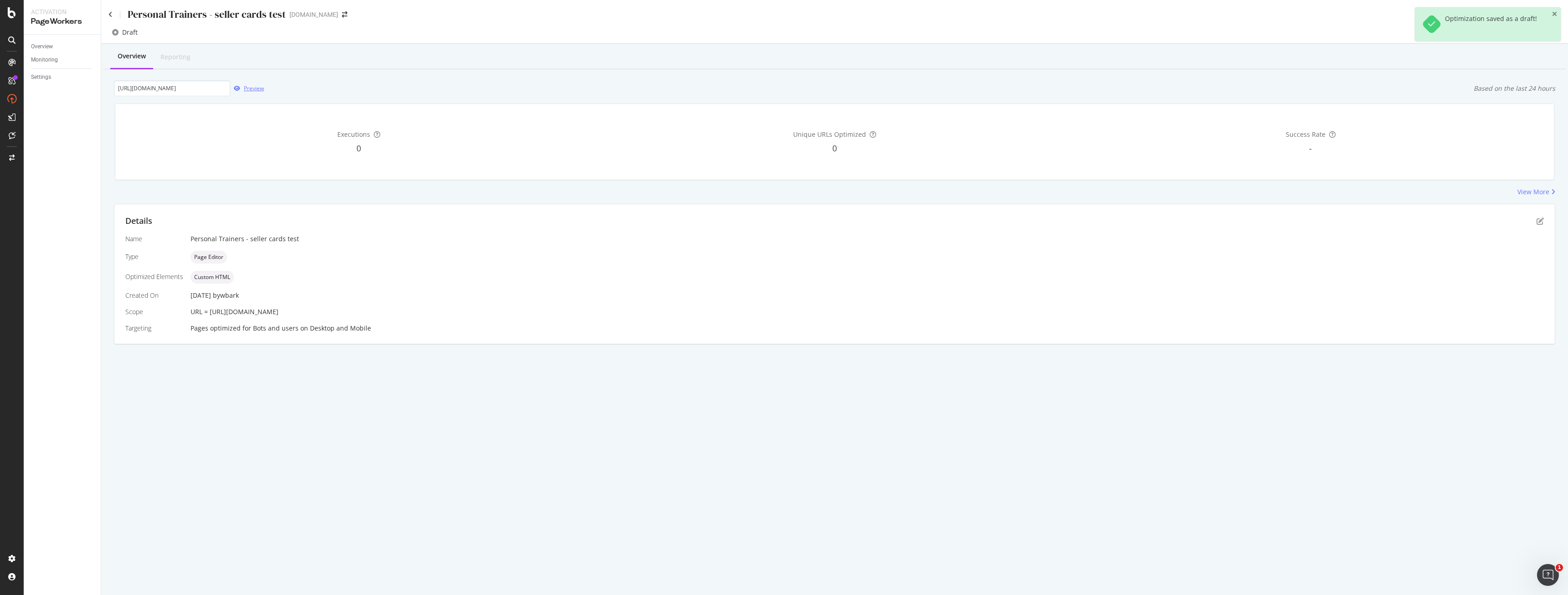
click at [251, 86] on div "Preview" at bounding box center [254, 88] width 20 height 8
click at [1541, 220] on icon "pen-to-square" at bounding box center [1540, 221] width 7 height 7
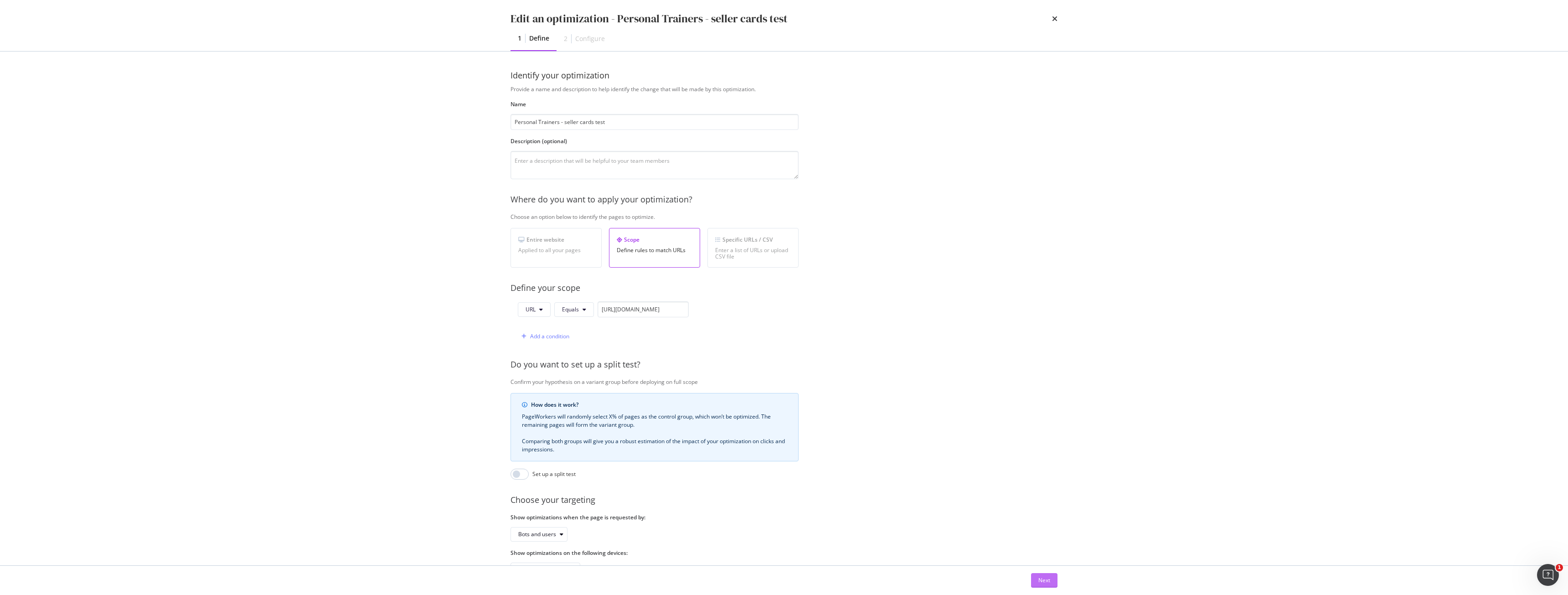
click at [1047, 582] on div "Next" at bounding box center [1044, 580] width 12 height 8
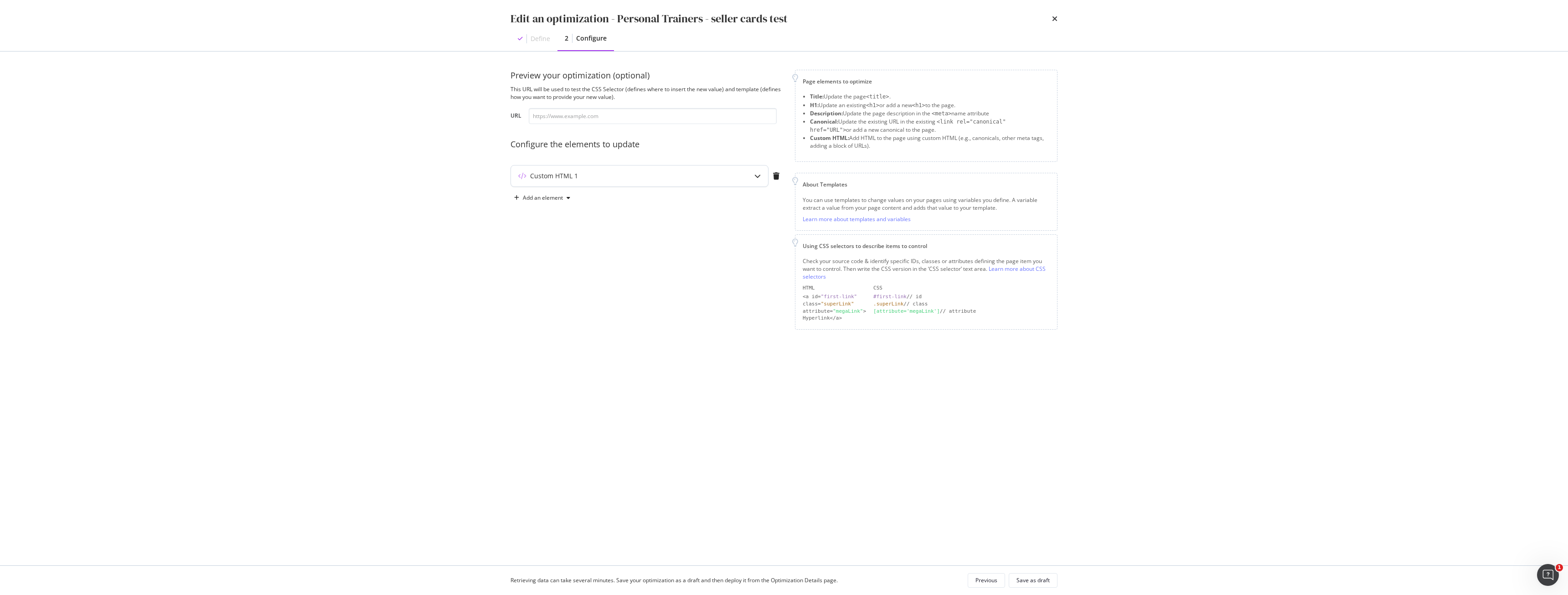
click at [585, 175] on div "Custom HTML 1" at bounding box center [621, 176] width 221 height 9
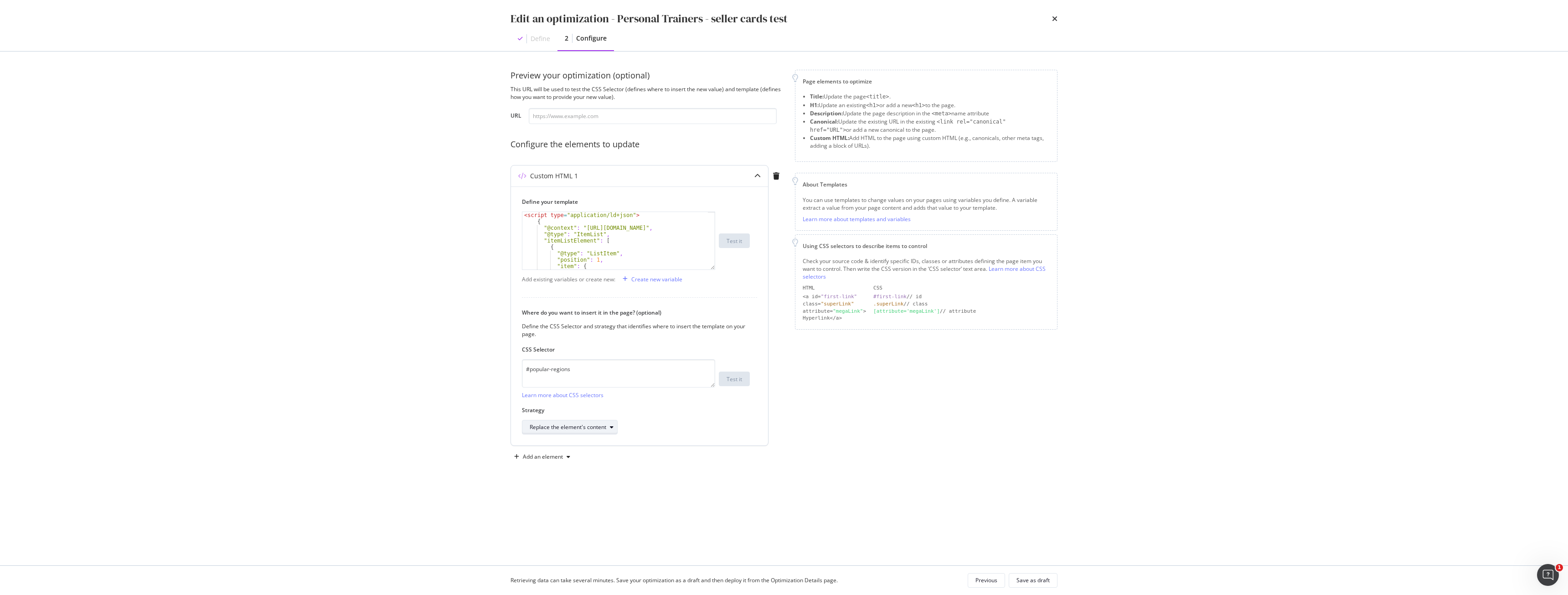
click at [589, 429] on div "Replace the element's content" at bounding box center [568, 427] width 77 height 5
click at [587, 472] on div "Before the element" at bounding box center [578, 473] width 105 height 12
click at [664, 469] on div "Preview your optimization (optional) This URL will be used to test the CSS Sele…" at bounding box center [784, 276] width 547 height 413
click at [1048, 582] on div "Save as draft" at bounding box center [1033, 580] width 33 height 8
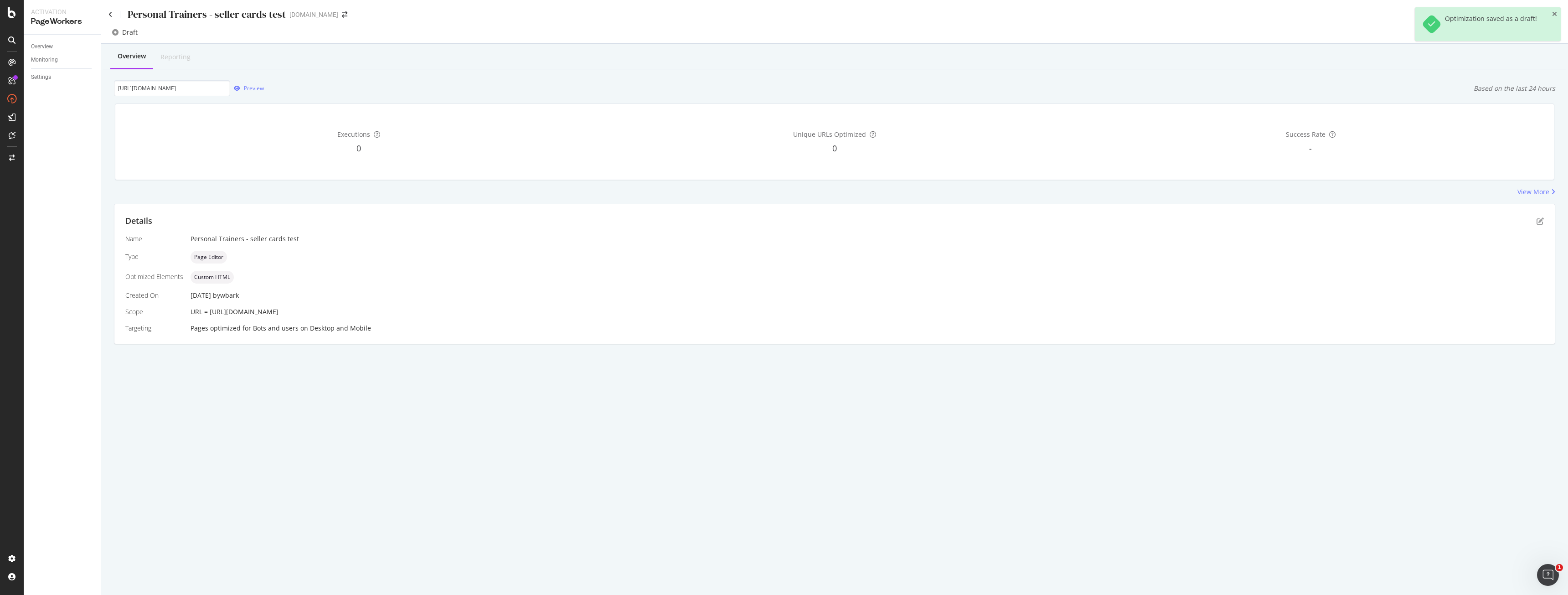
click at [260, 91] on div "Preview" at bounding box center [254, 88] width 20 height 8
click at [1513, 26] on div "Deploy to production" at bounding box center [1520, 32] width 67 height 13
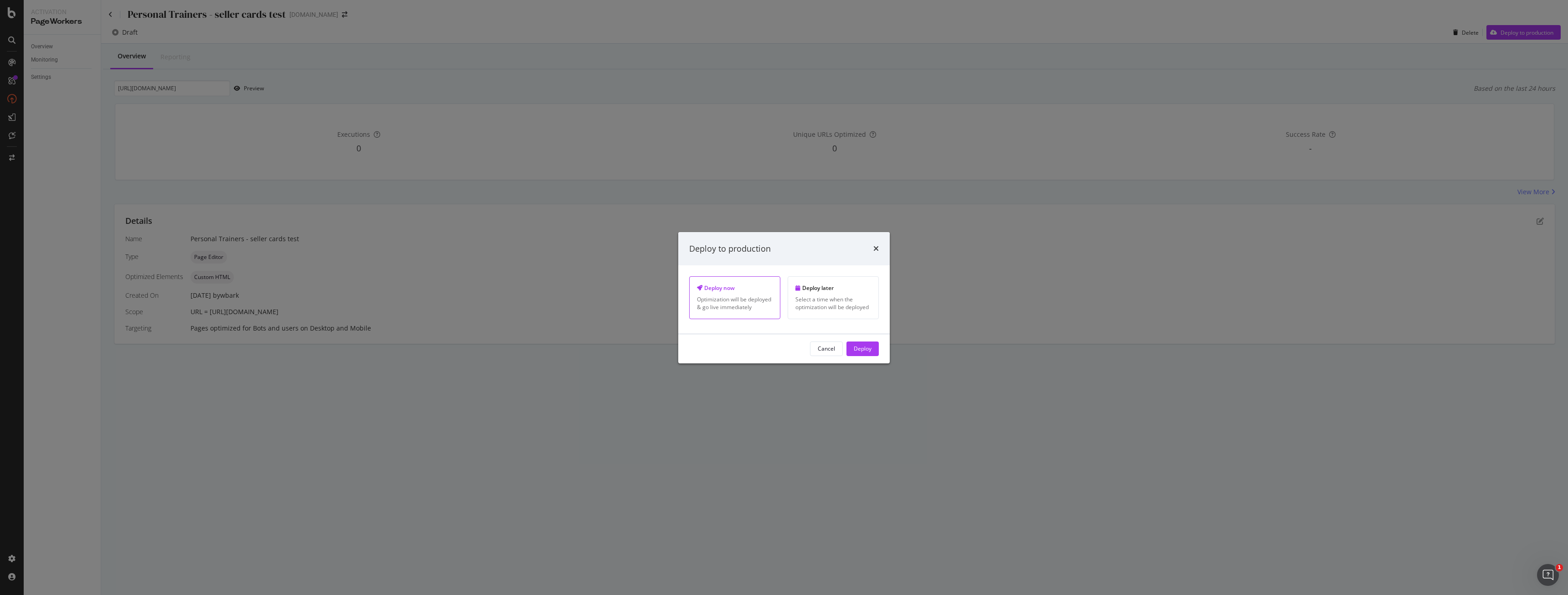
click at [854, 350] on div "Deploy" at bounding box center [863, 348] width 18 height 8
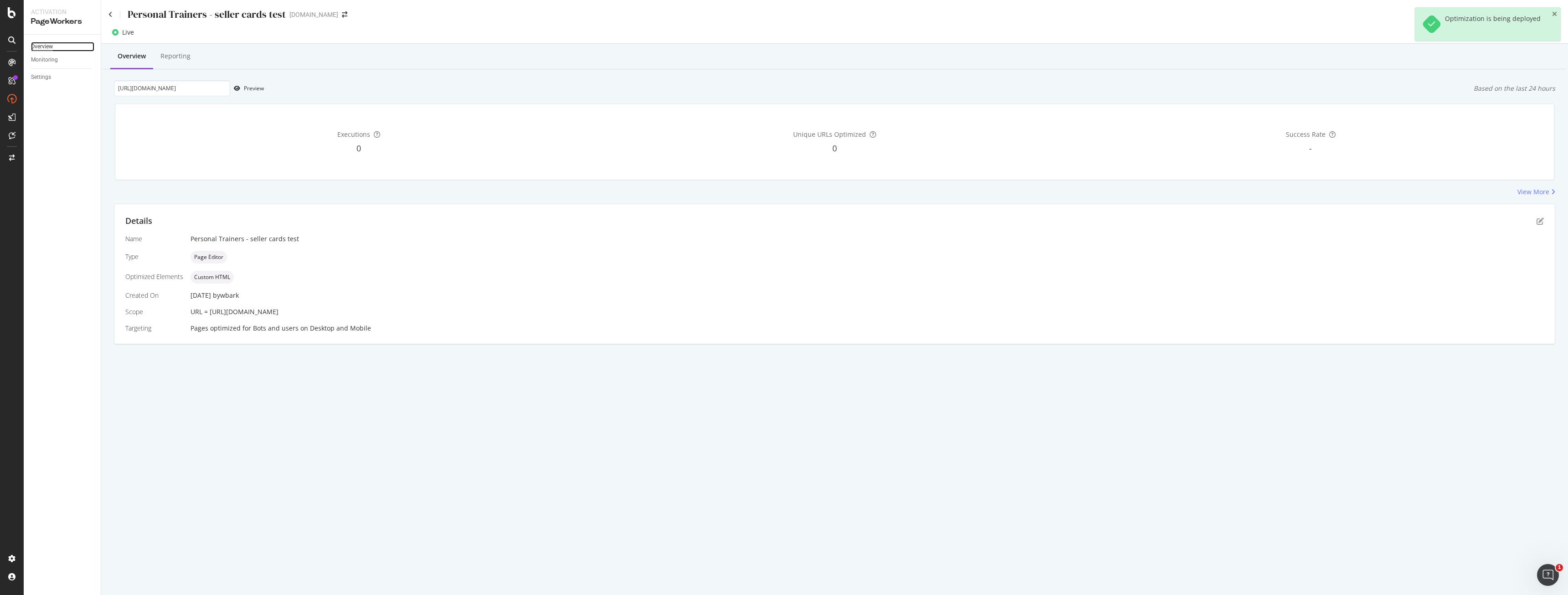
click at [47, 44] on div "Overview" at bounding box center [42, 47] width 22 height 10
click at [52, 43] on div "Overview" at bounding box center [42, 47] width 22 height 10
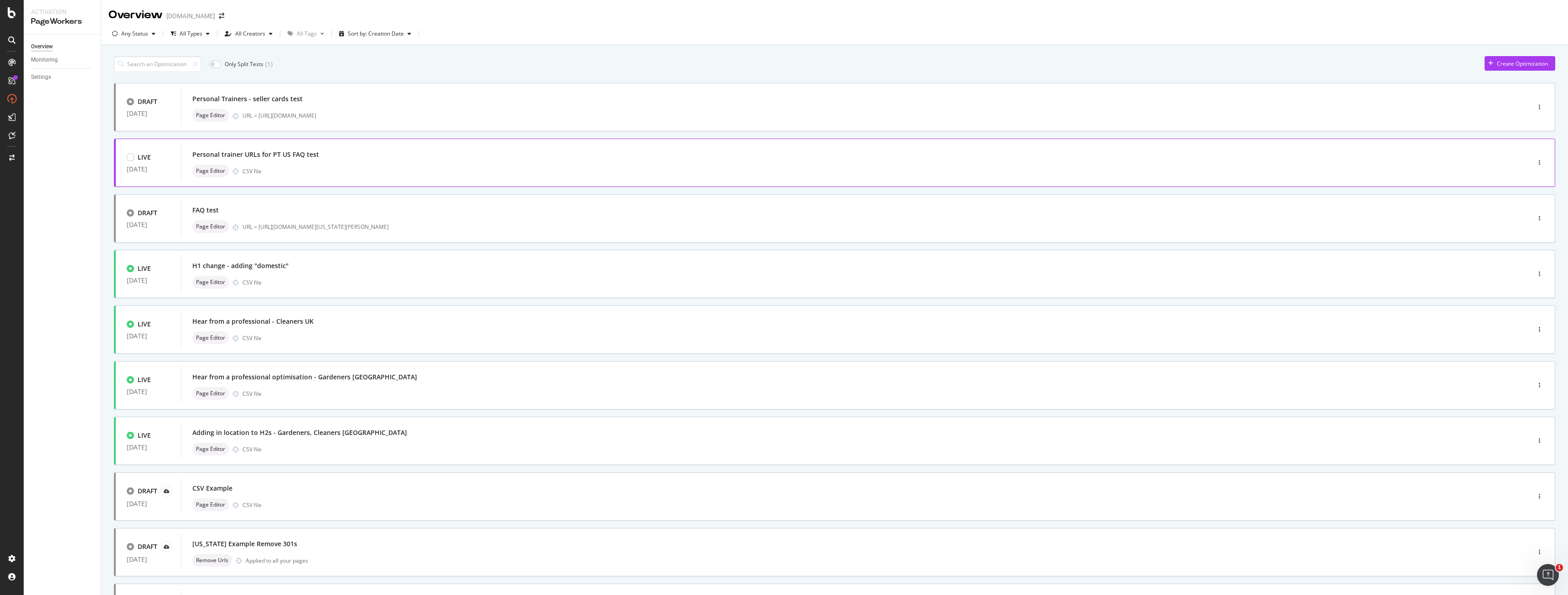
click at [351, 169] on div "Page Editor CSV file" at bounding box center [842, 171] width 1299 height 13
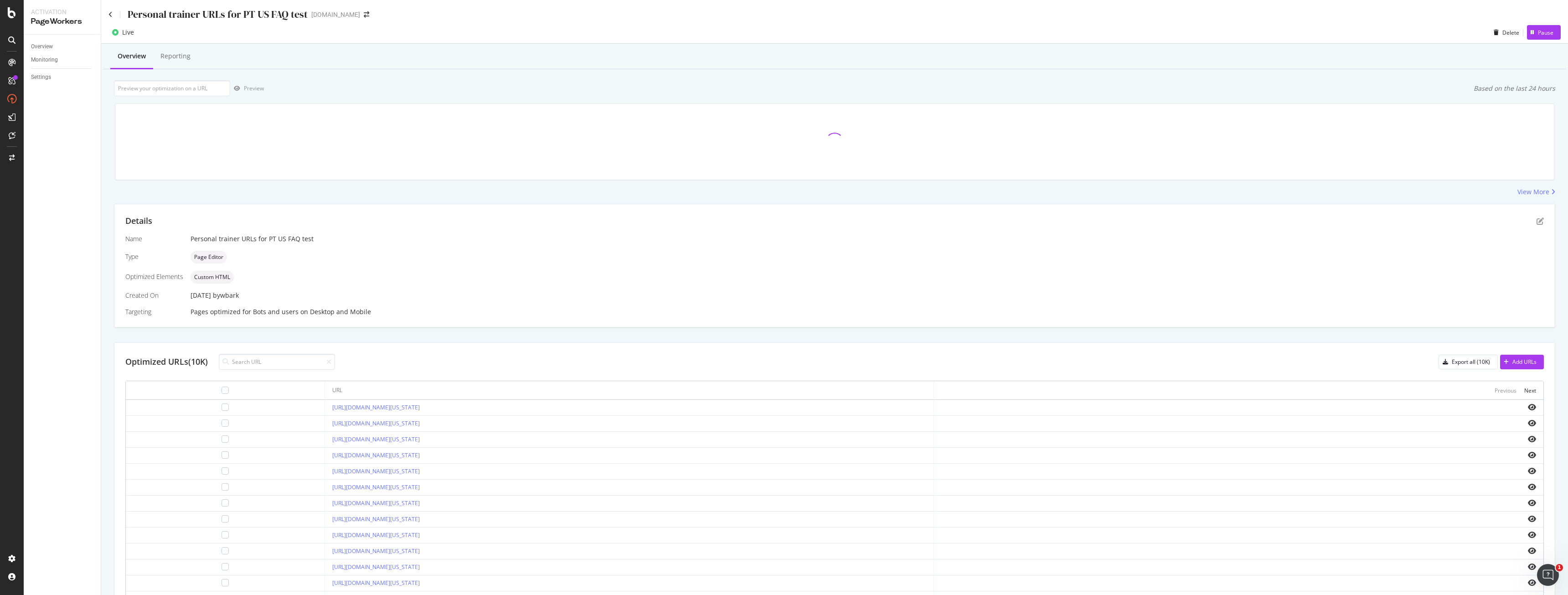
click at [1535, 227] on div "Details" at bounding box center [835, 220] width 1418 height 12
click at [1536, 222] on icon "pen-to-square" at bounding box center [1540, 221] width 7 height 7
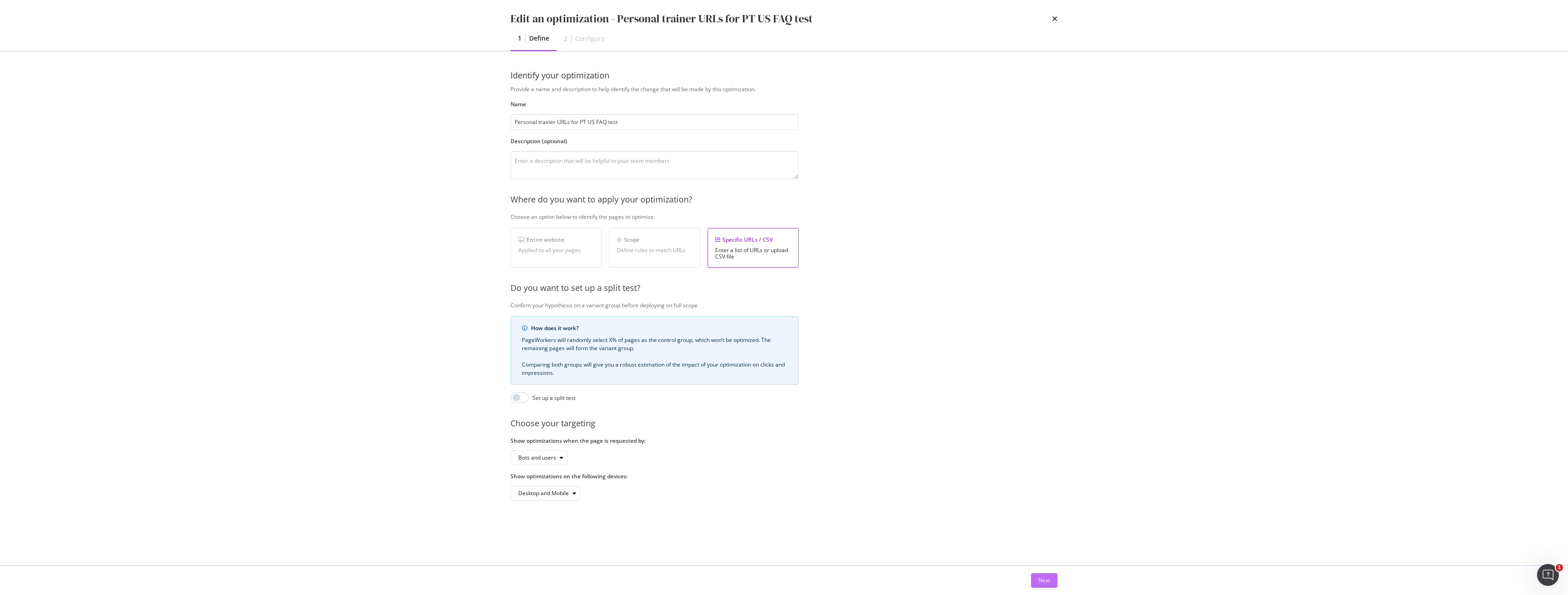
click at [1038, 577] on div "Next" at bounding box center [1044, 580] width 12 height 8
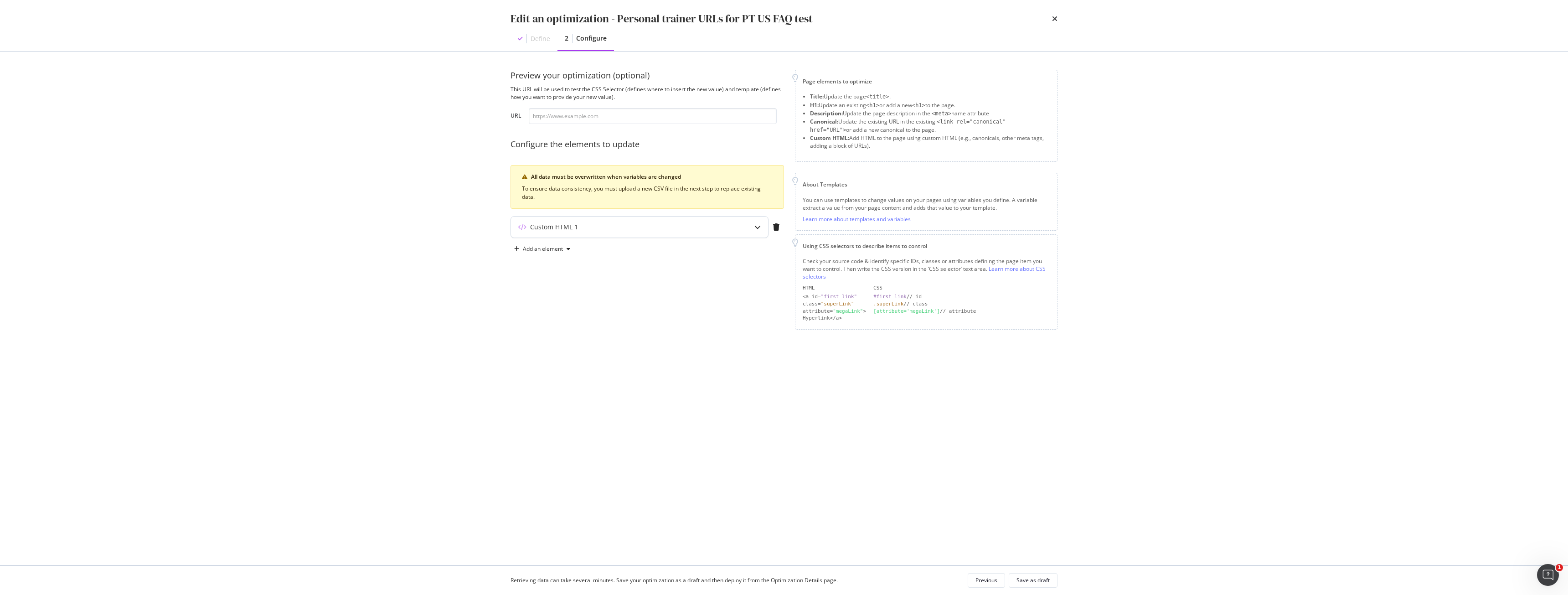
click at [609, 228] on div "Custom HTML 1" at bounding box center [621, 227] width 221 height 9
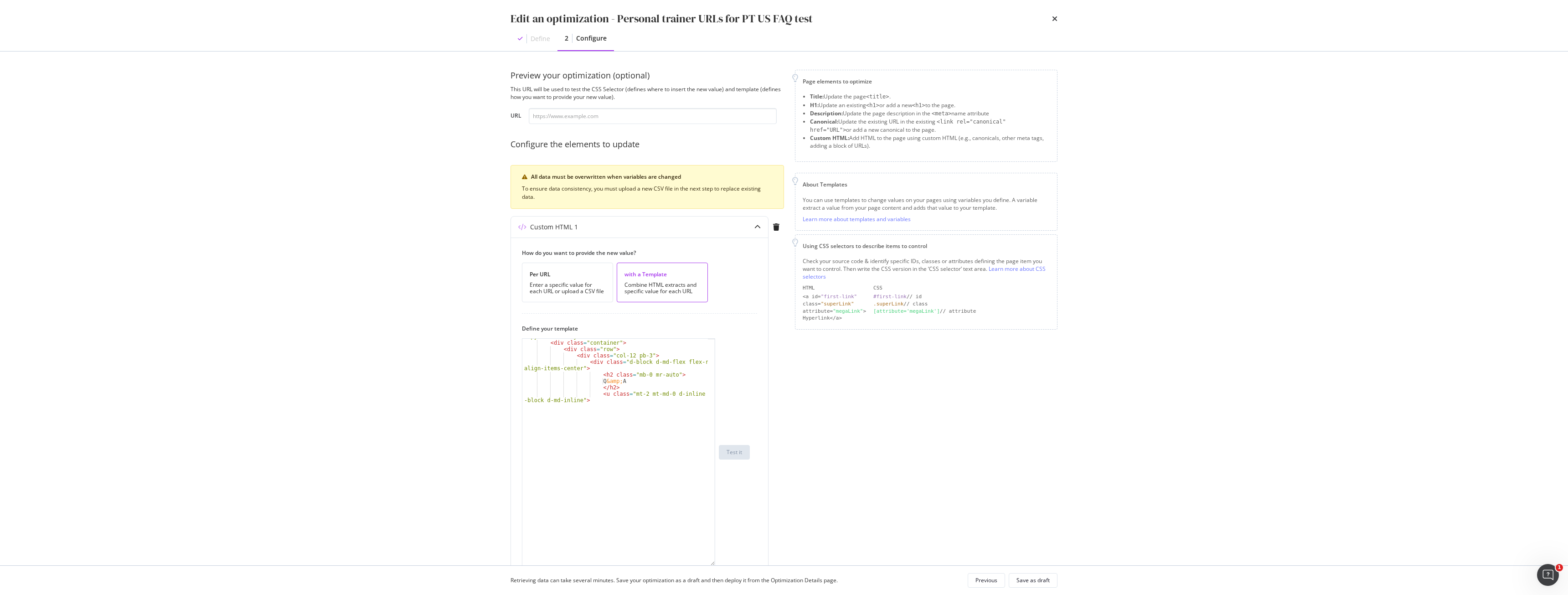
drag, startPoint x: 712, startPoint y: 395, endPoint x: 697, endPoint y: 616, distance: 221.5
click at [697, 594] on html "Activation PageWorkers Overview Monitoring Settings Personal trainer URLs for P…" at bounding box center [784, 297] width 1568 height 595
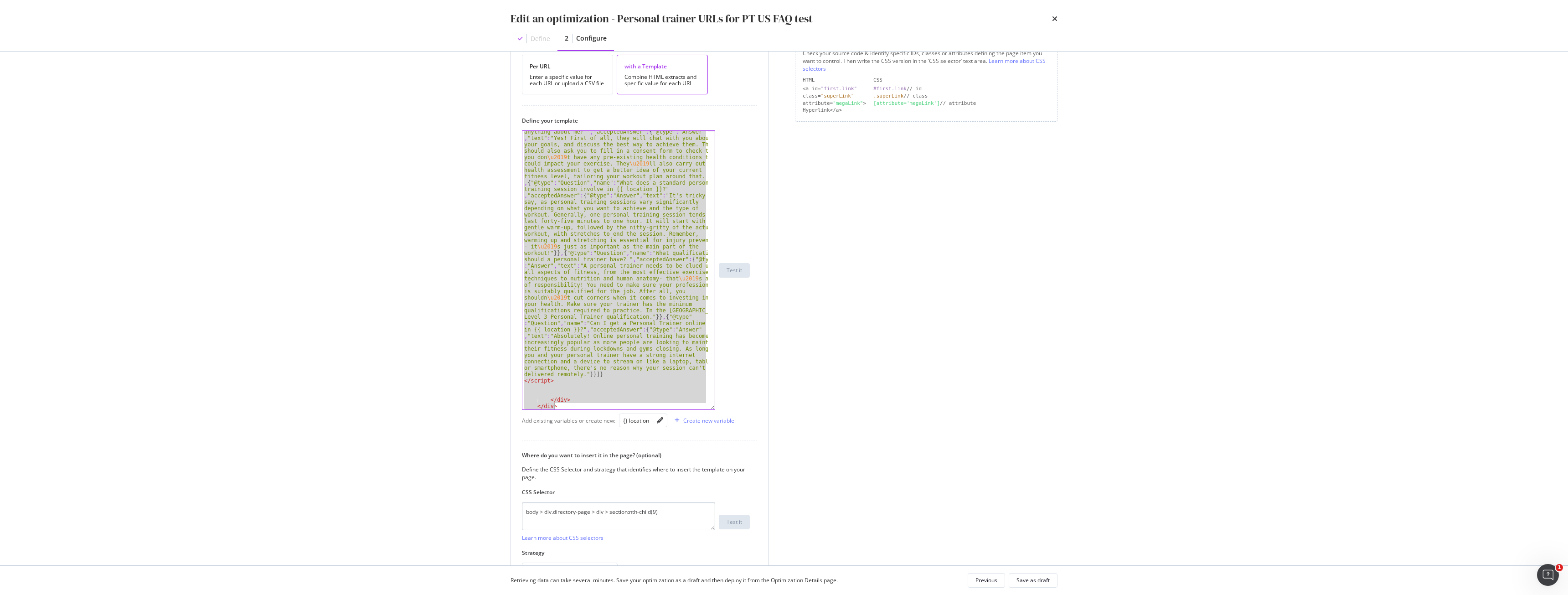
scroll to position [228, 0]
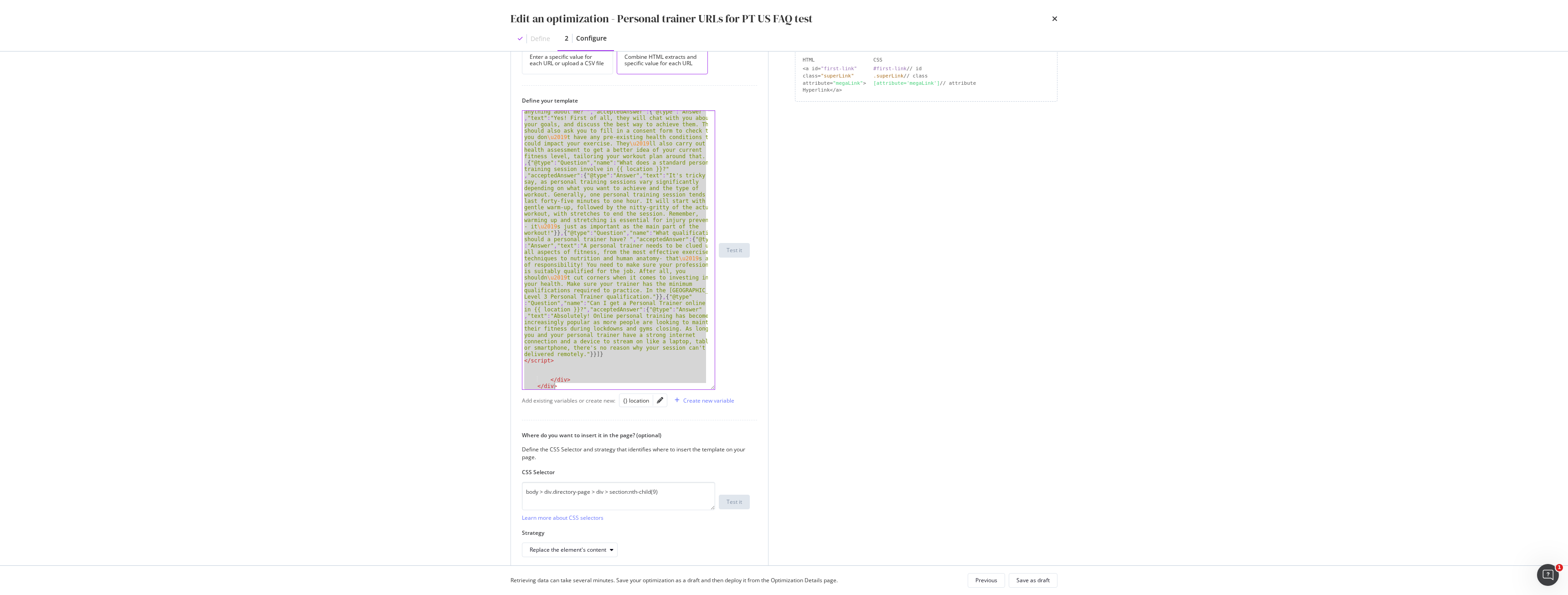
drag, startPoint x: 524, startPoint y: 384, endPoint x: 662, endPoint y: 392, distance: 138.2
click at [662, 392] on div "How do you want to provide the new value? Per URL Enter a specific value for ea…" at bounding box center [639, 289] width 257 height 558
type textarea "</div> </div>"
